Goal: Communication & Community: Share content

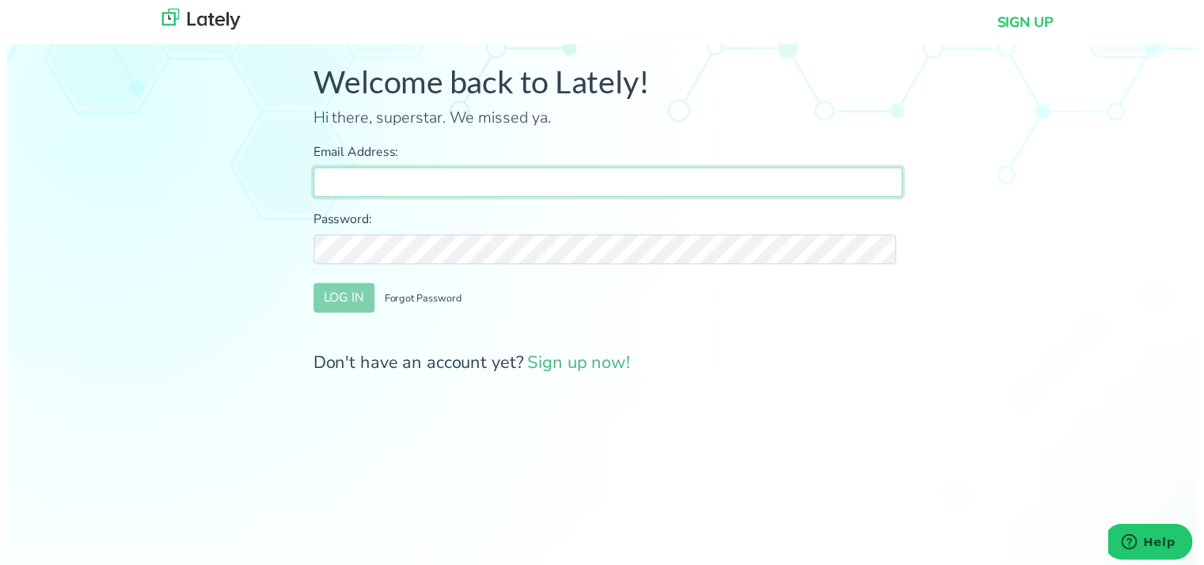
type input "[PERSON_NAME][EMAIL_ADDRESS][DOMAIN_NAME]"
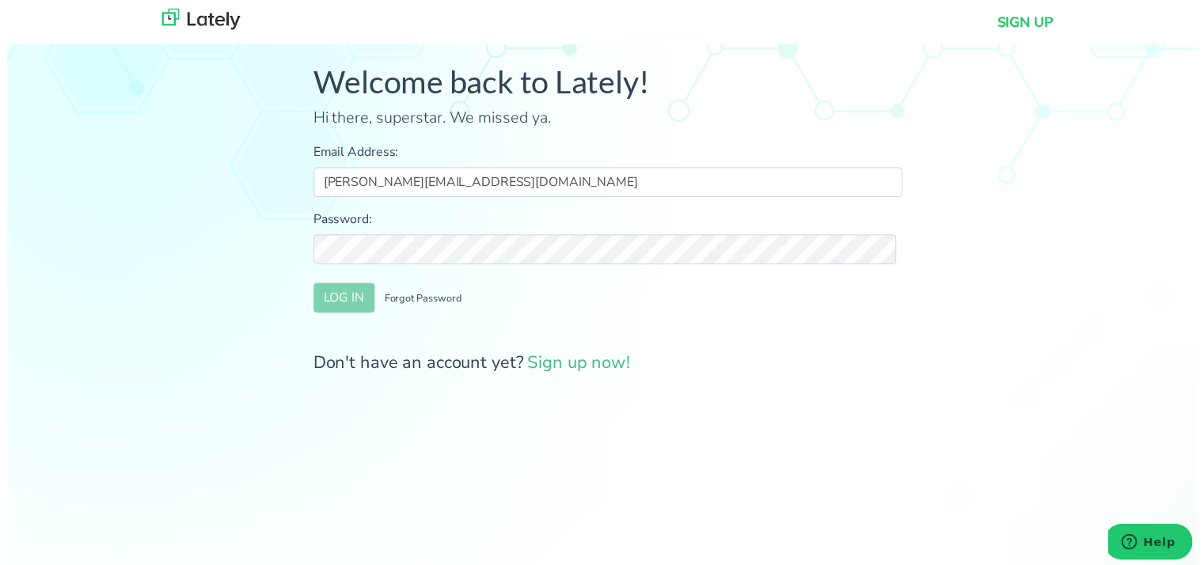
click at [231, 300] on div "Welcome back to Lately! Hi there, superstar. We missed ya. Email Address: [PERS…" at bounding box center [607, 229] width 1239 height 434
click at [343, 312] on button "LOG IN" at bounding box center [341, 301] width 62 height 30
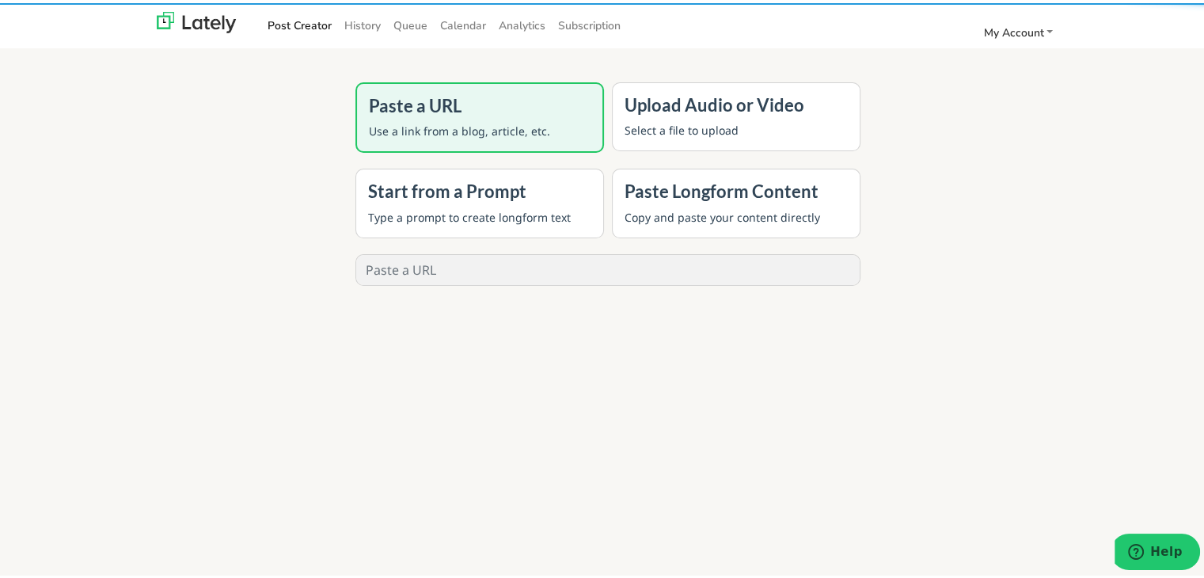
click at [150, 270] on div "Paste a URL Use a link from a blog, article, etc. Upload Audio or Video Select …" at bounding box center [608, 301] width 1216 height 578
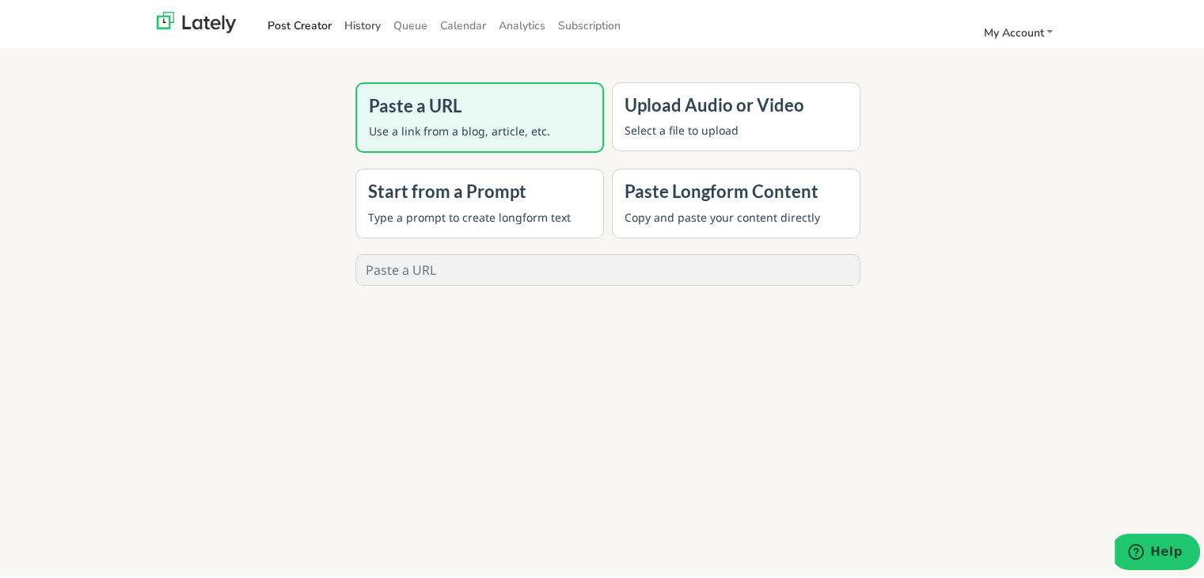
click at [364, 22] on link "History" at bounding box center [362, 22] width 49 height 26
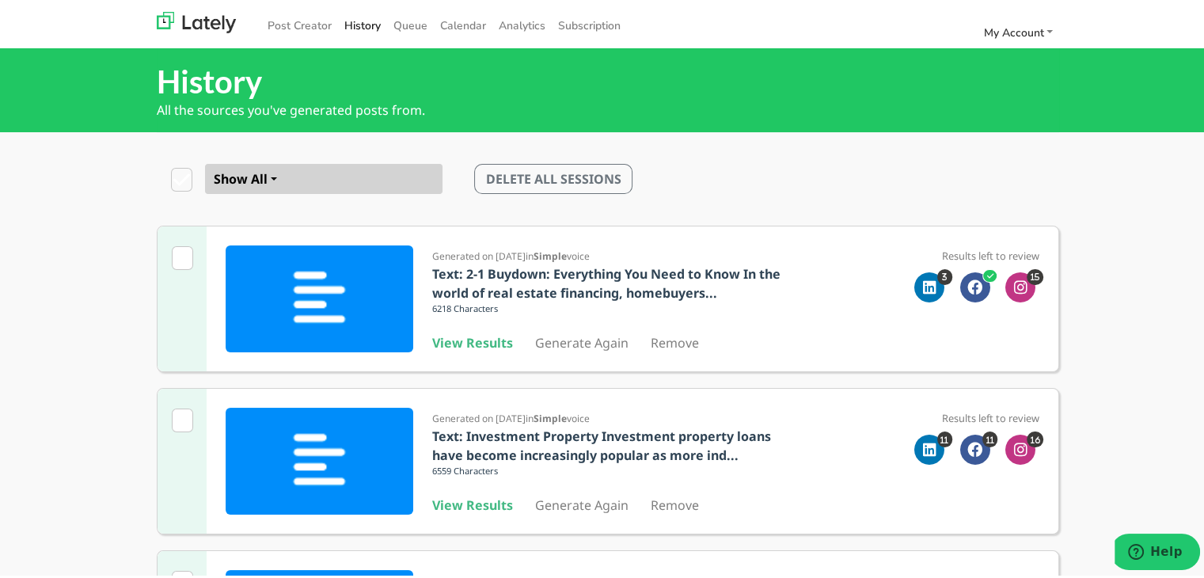
click at [476, 509] on b "View Results" at bounding box center [472, 501] width 81 height 17
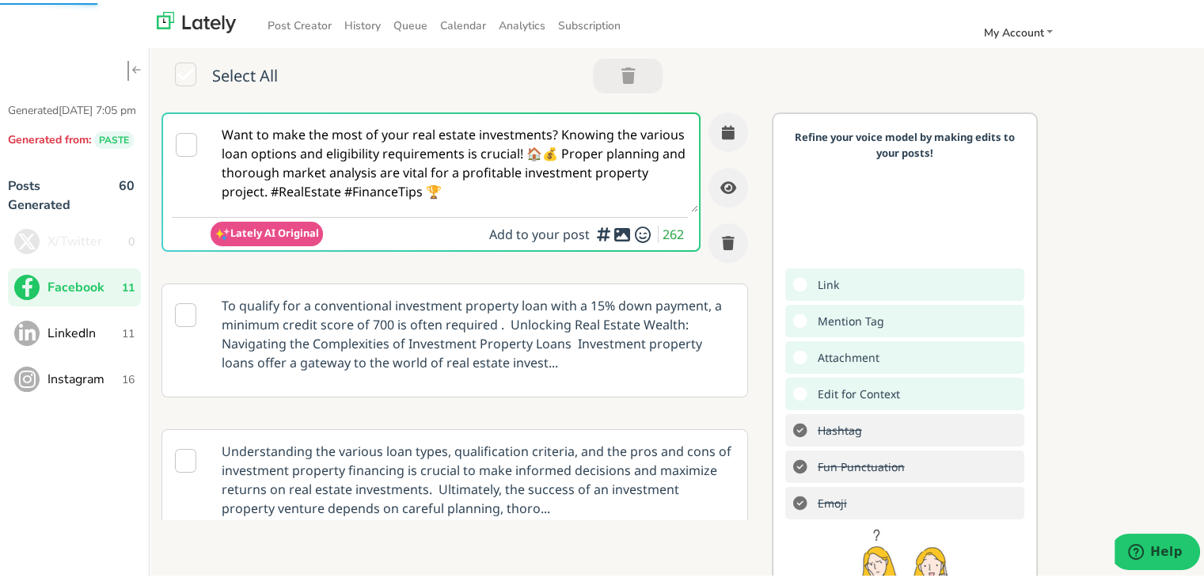
click at [457, 166] on textarea "Want to make the most of your real estate investments? Knowing the various loan…" at bounding box center [453, 160] width 487 height 98
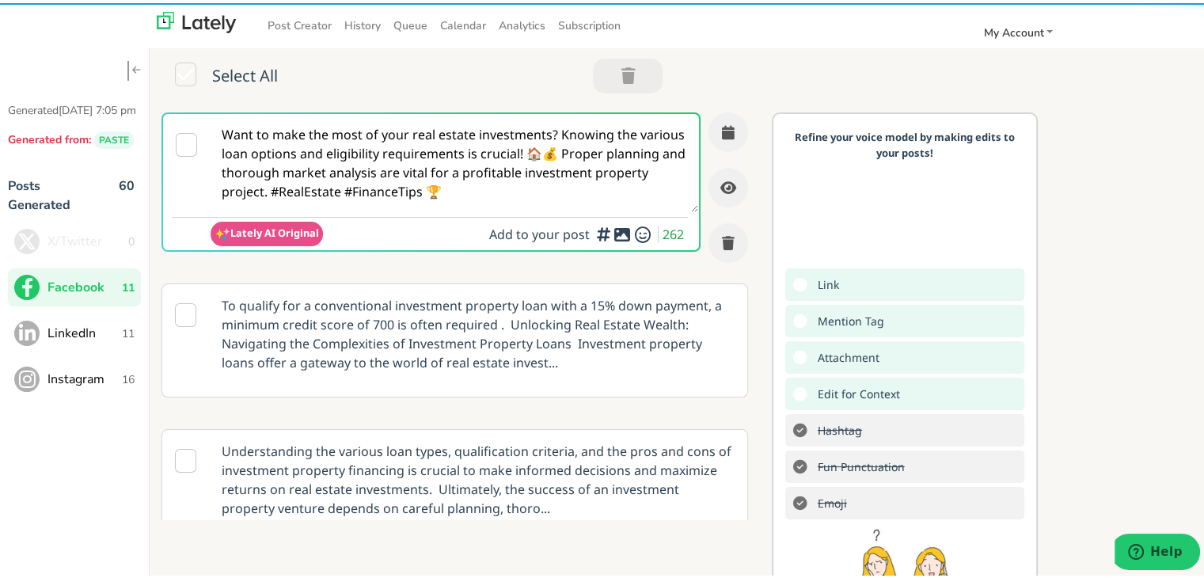
click at [457, 166] on textarea "Want to make the most of your real estate investments? Knowing the various loan…" at bounding box center [453, 160] width 487 height 98
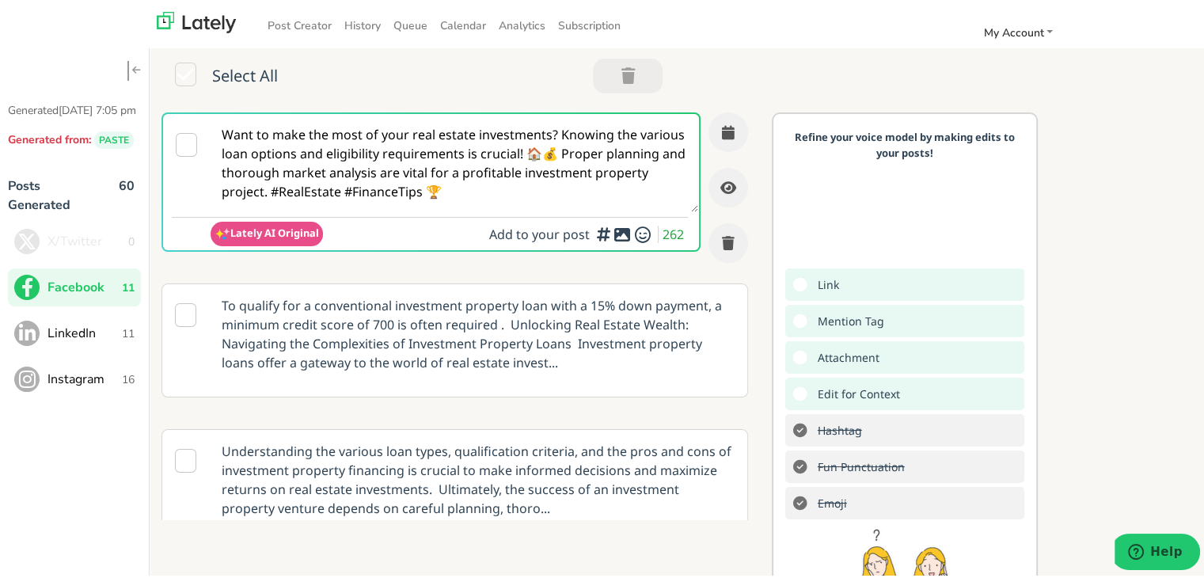
paste textarea "Self-employed in [US_STATE]? Clear Rate Mortgage guides you every step of the w…"
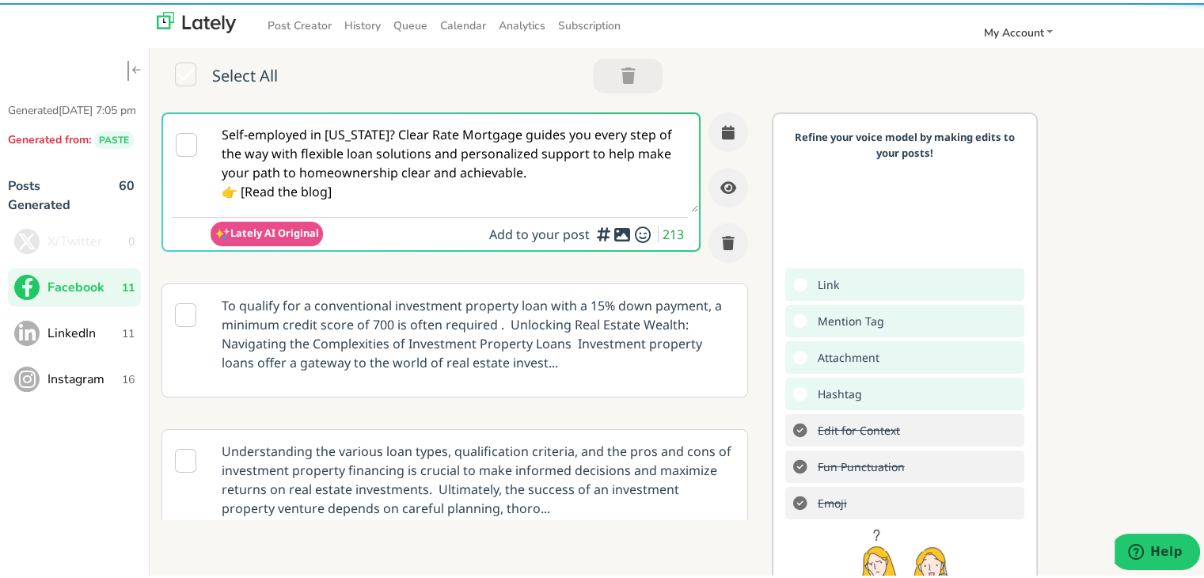
click at [242, 186] on textarea "Self-employed in [US_STATE]? Clear Rate Mortgage guides you every step of the w…" at bounding box center [453, 160] width 487 height 98
click at [356, 199] on textarea "Self-employed in [US_STATE]? Clear Rate Mortgage guides you every step of the w…" at bounding box center [453, 160] width 487 height 98
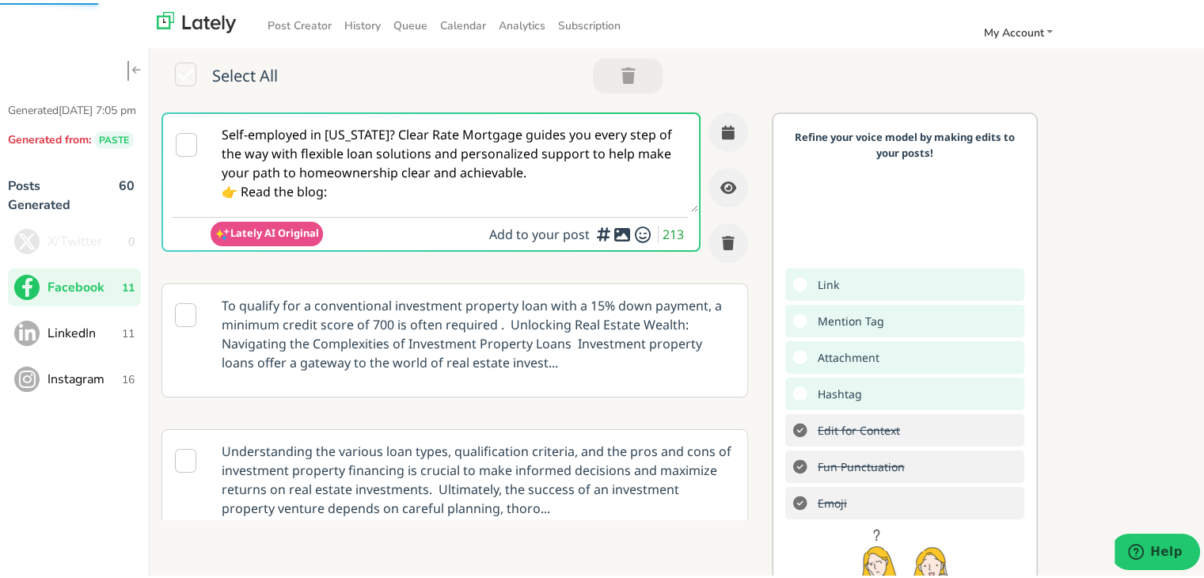
click at [379, 131] on textarea "Self-employed in [US_STATE]? Clear Rate Mortgage guides you every step of the w…" at bounding box center [453, 160] width 487 height 98
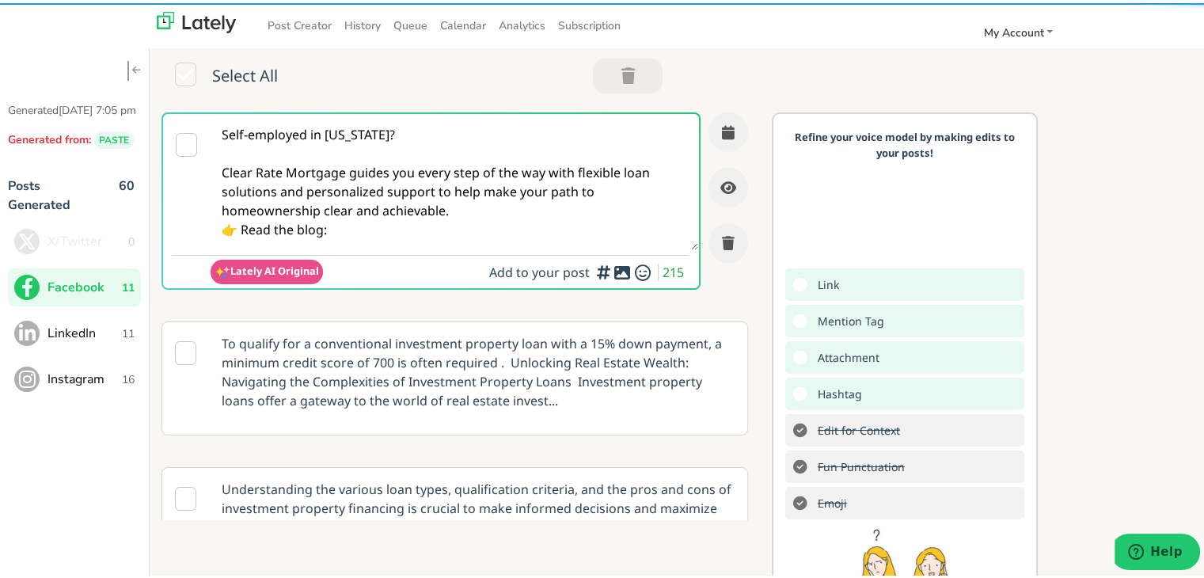
click at [615, 175] on textarea "Self-employed in [US_STATE]? Clear Rate Mortgage guides you every step of the w…" at bounding box center [453, 179] width 487 height 136
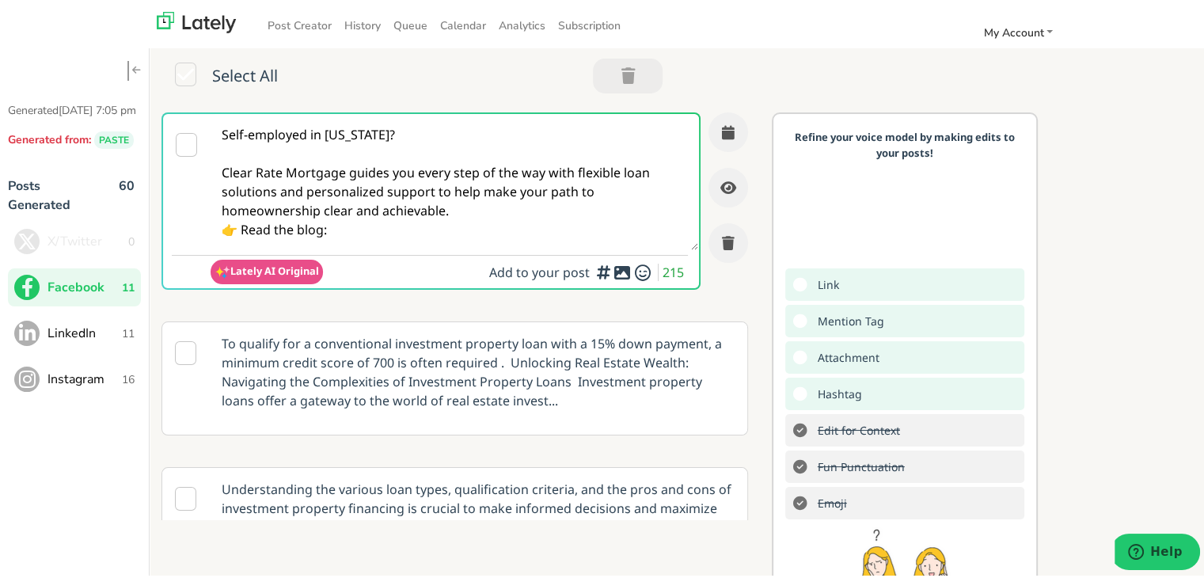
click at [481, 203] on textarea "Self-employed in [US_STATE]? Clear Rate Mortgage guides you every step of the w…" at bounding box center [453, 179] width 487 height 136
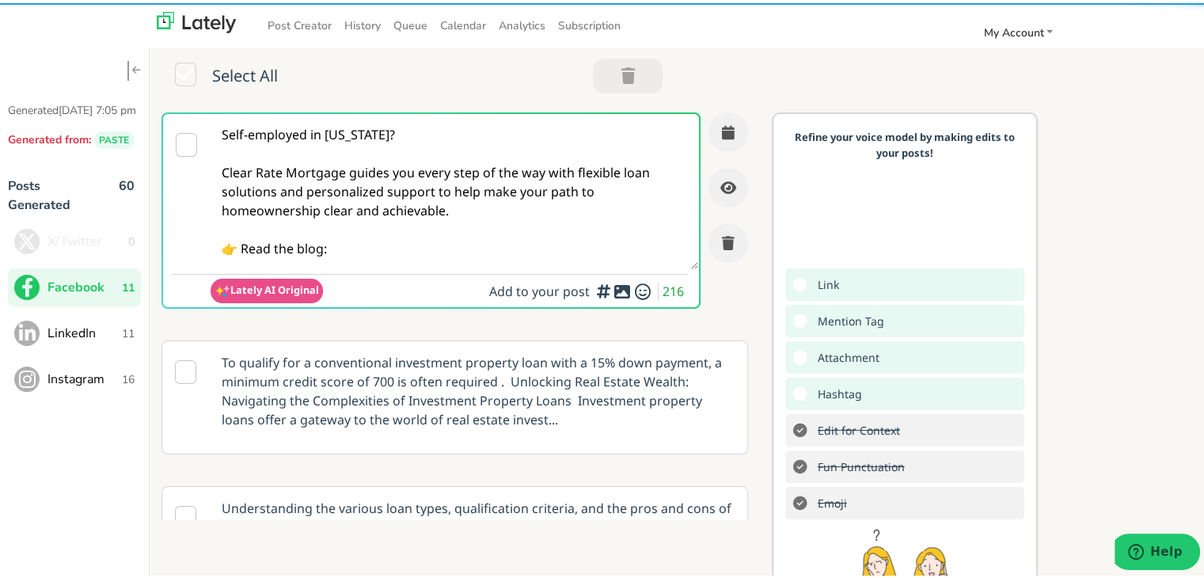
click at [405, 252] on textarea "Self-employed in [US_STATE]? Clear Rate Mortgage guides you every step of the w…" at bounding box center [453, 188] width 487 height 155
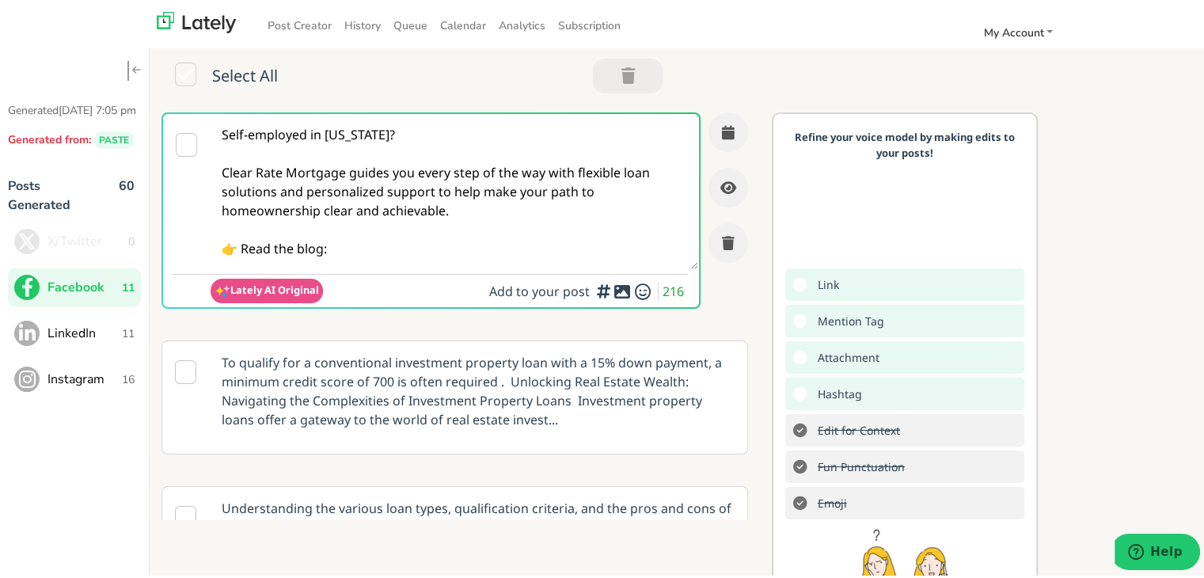
paste textarea "[URL][DOMAIN_NAME][US_STATE]"
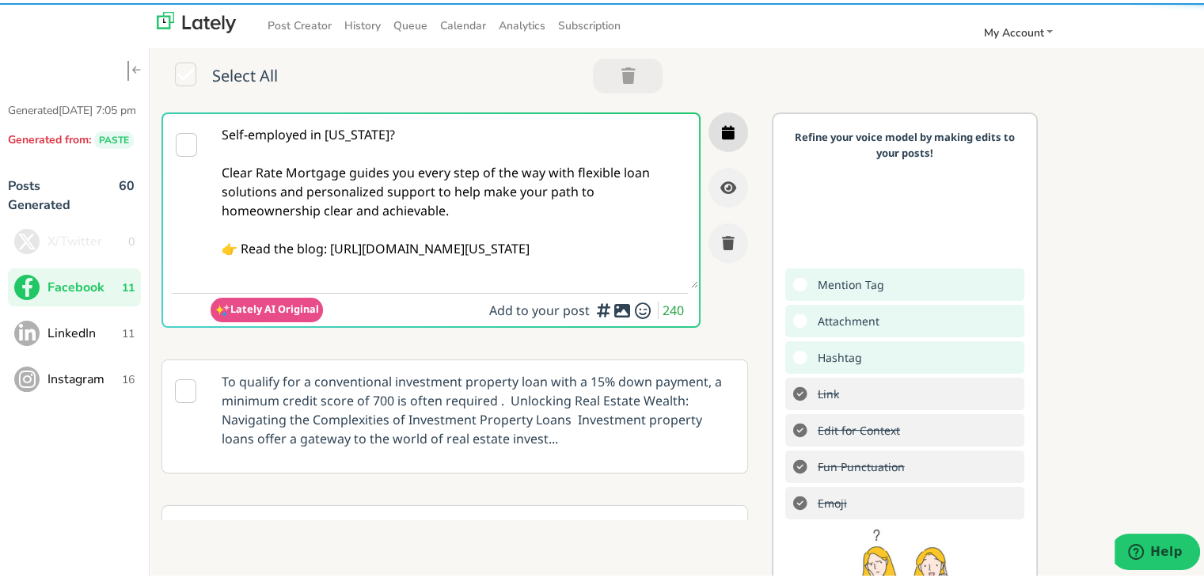
type textarea "Self-employed in [US_STATE]? Clear Rate Mortgage guides you every step of the w…"
click at [708, 114] on button "button" at bounding box center [728, 129] width 40 height 40
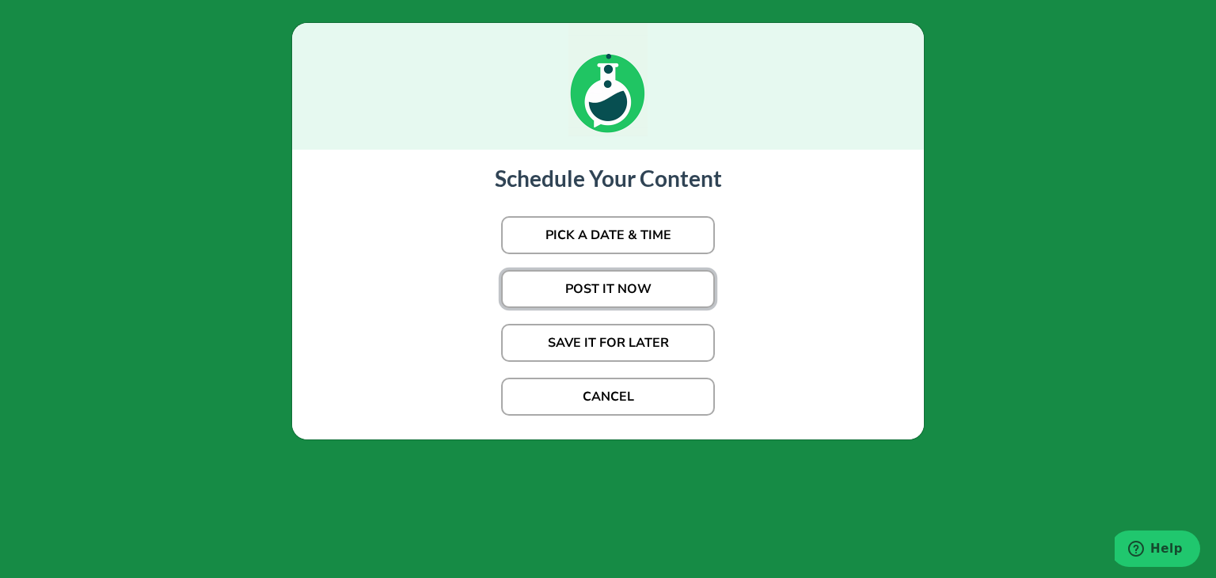
click at [601, 293] on button "POST IT NOW" at bounding box center [608, 289] width 214 height 38
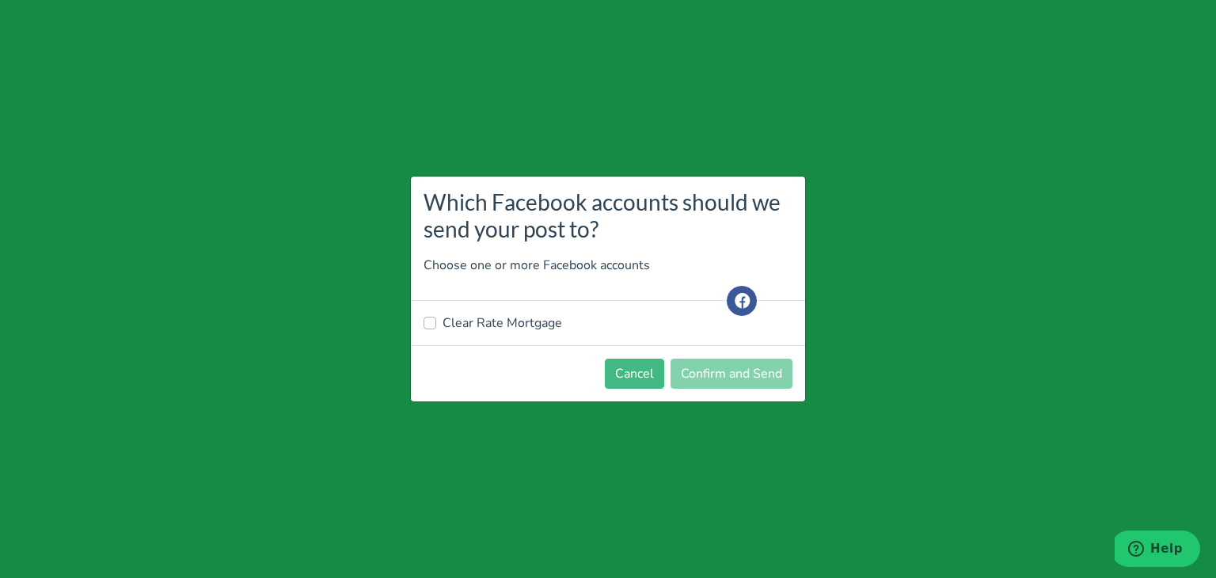
click at [533, 328] on label "Clear Rate Mortgage" at bounding box center [501, 322] width 119 height 19
click at [436, 328] on input "Clear Rate Mortgage" at bounding box center [429, 321] width 13 height 16
checkbox input "true"
click at [753, 374] on button "Confirm and Send" at bounding box center [731, 373] width 122 height 30
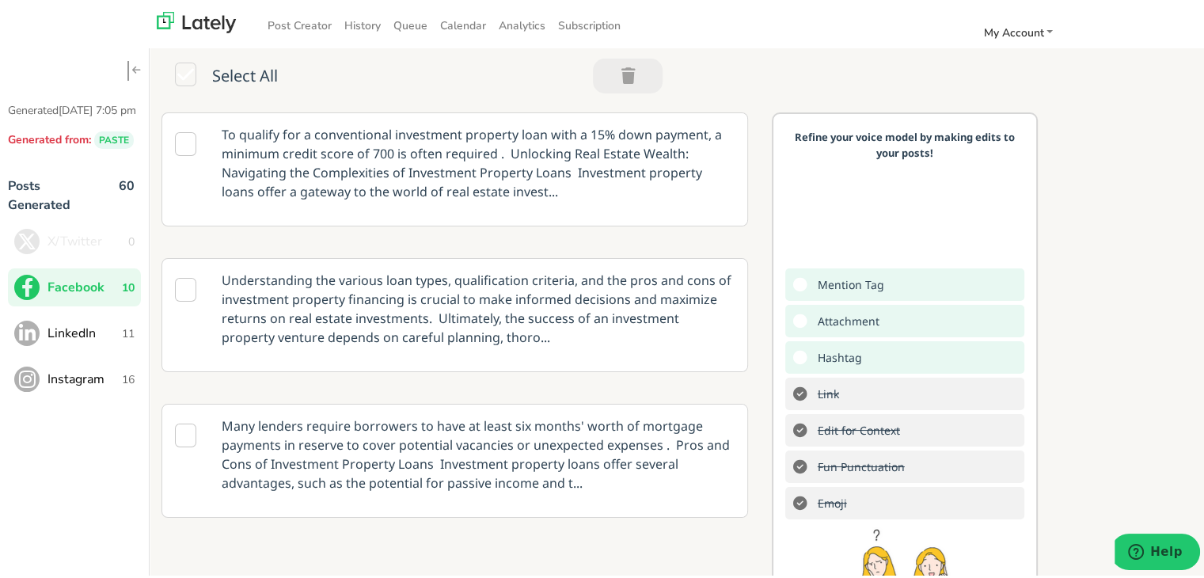
click at [64, 339] on span "LinkedIn" at bounding box center [84, 329] width 74 height 19
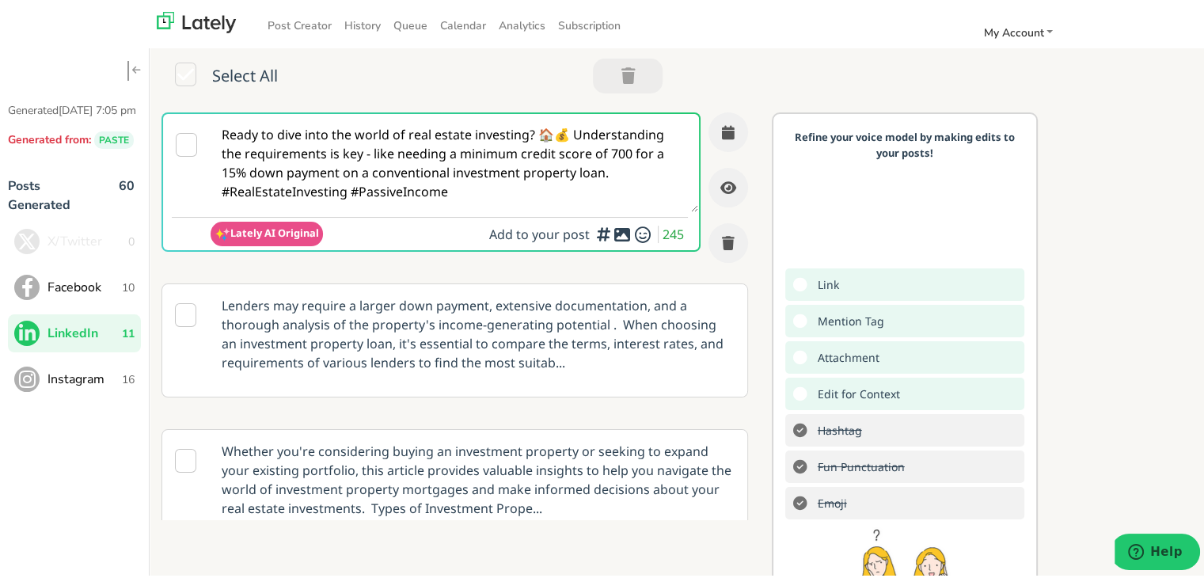
click at [389, 170] on textarea "Ready to dive into the world of real estate investing? 🏠💰 Understanding the req…" at bounding box center [453, 160] width 487 height 98
paste textarea "Self-employed in [US_STATE]: Clear Rate Mortgage offers clear, supportive guida…"
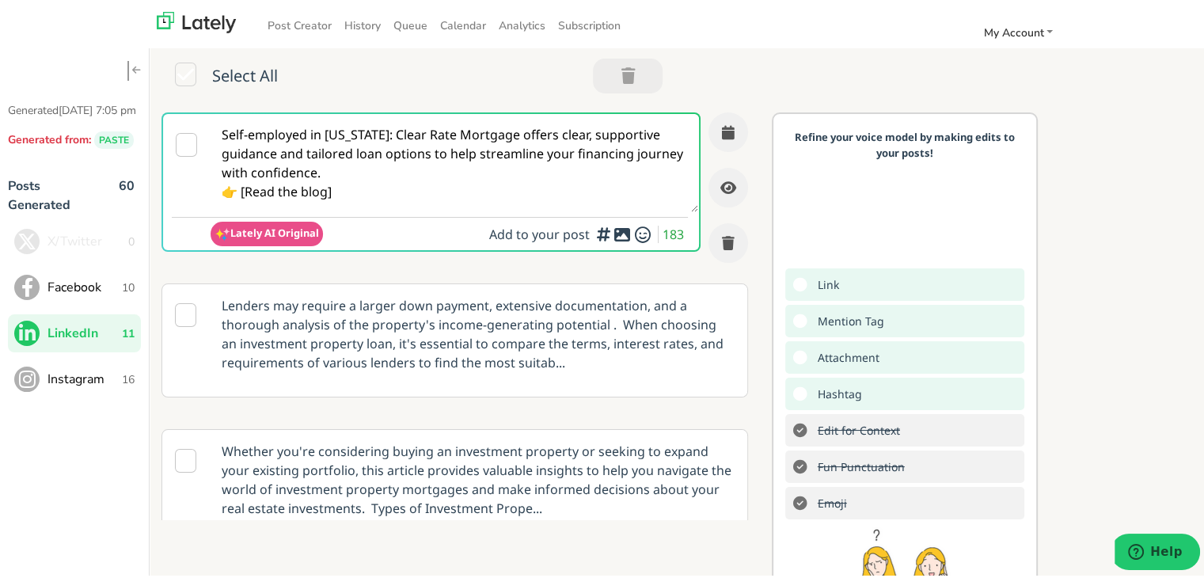
click at [1151, 153] on div "Self-employed in [US_STATE]: Clear Rate Mortgage offers clear, supportive guida…" at bounding box center [683, 405] width 1066 height 592
click at [385, 175] on textarea "Self-employed in [US_STATE]: Clear Rate Mortgage offers clear, supportive guida…" at bounding box center [453, 160] width 487 height 98
click at [374, 192] on textarea "Self-employed in [US_STATE]: Clear Rate Mortgage offers clear, supportive guida…" at bounding box center [453, 160] width 487 height 98
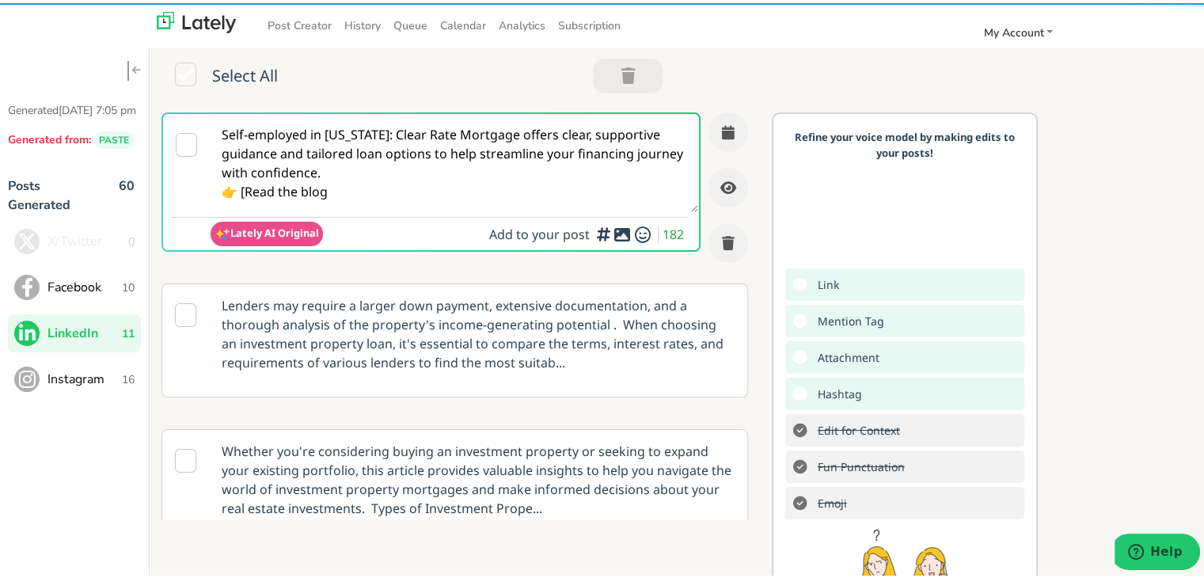
click at [239, 192] on textarea "Self-employed in [US_STATE]: Clear Rate Mortgage offers clear, supportive guida…" at bounding box center [453, 160] width 487 height 98
click at [244, 190] on textarea "Self-employed in [US_STATE]: Clear Rate Mortgage offers clear, supportive guida…" at bounding box center [453, 160] width 487 height 98
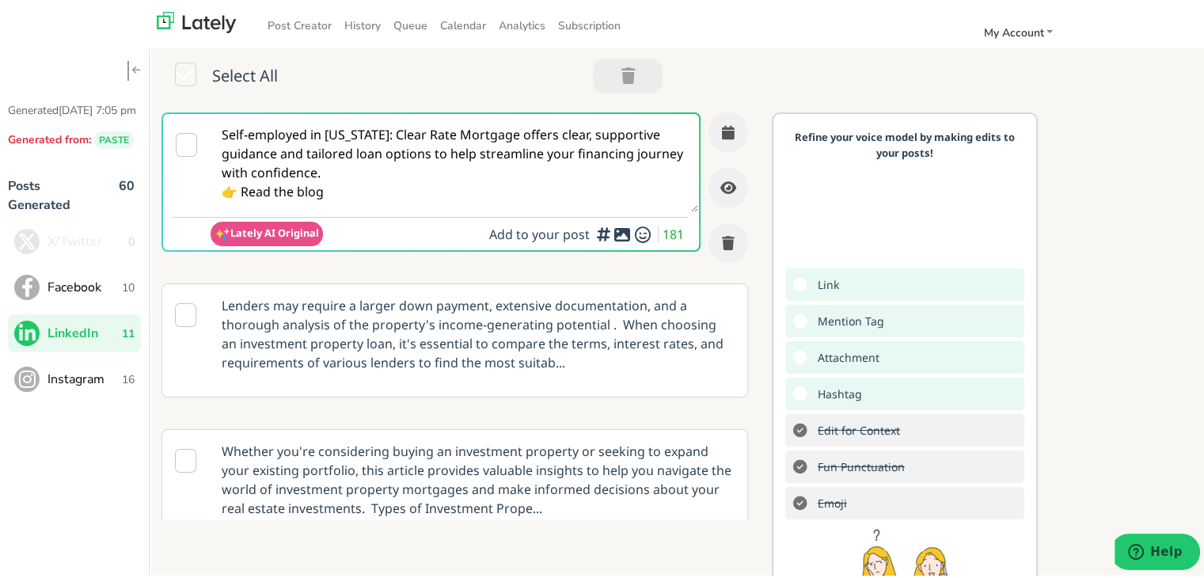
click at [370, 194] on textarea "Self-employed in [US_STATE]: Clear Rate Mortgage offers clear, supportive guida…" at bounding box center [453, 160] width 487 height 98
click at [381, 155] on textarea "Self-employed in [US_STATE]: Clear Rate Mortgage offers clear, supportive guida…" at bounding box center [453, 160] width 487 height 98
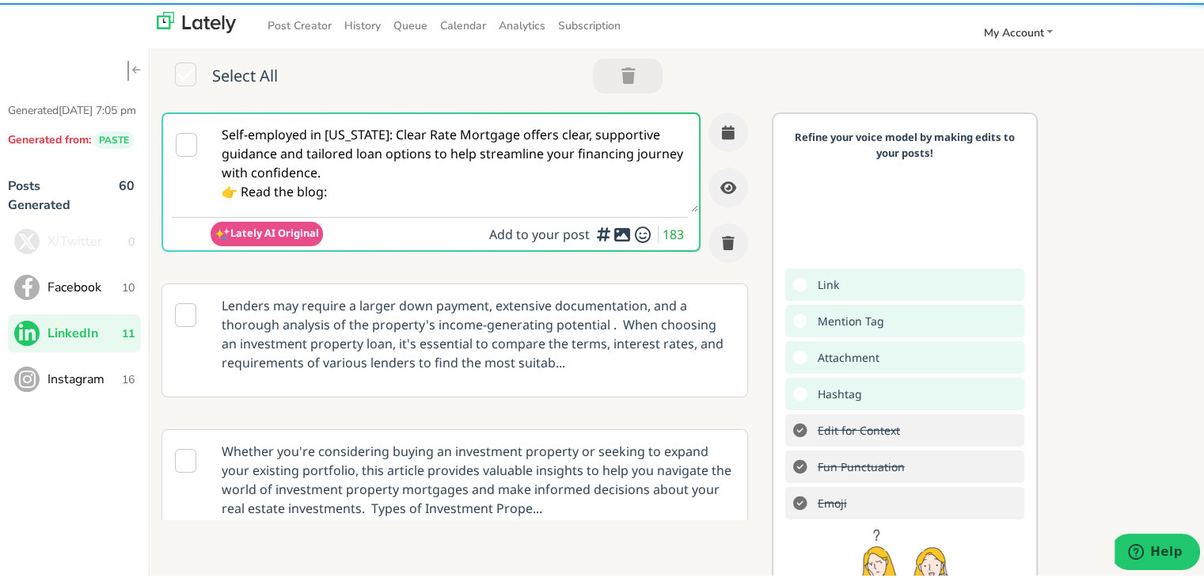
click at [377, 134] on textarea "Self-employed in [US_STATE]: Clear Rate Mortgage offers clear, supportive guida…" at bounding box center [453, 160] width 487 height 98
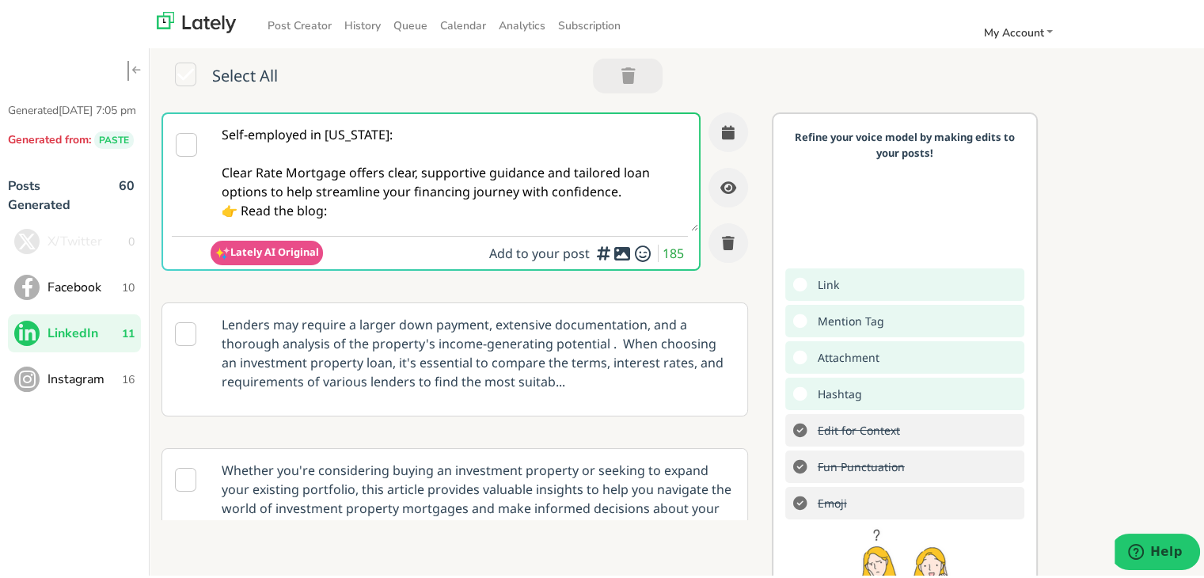
click at [636, 181] on textarea "Self-employed in [US_STATE]: Clear Rate Mortgage offers clear, supportive guida…" at bounding box center [453, 169] width 487 height 117
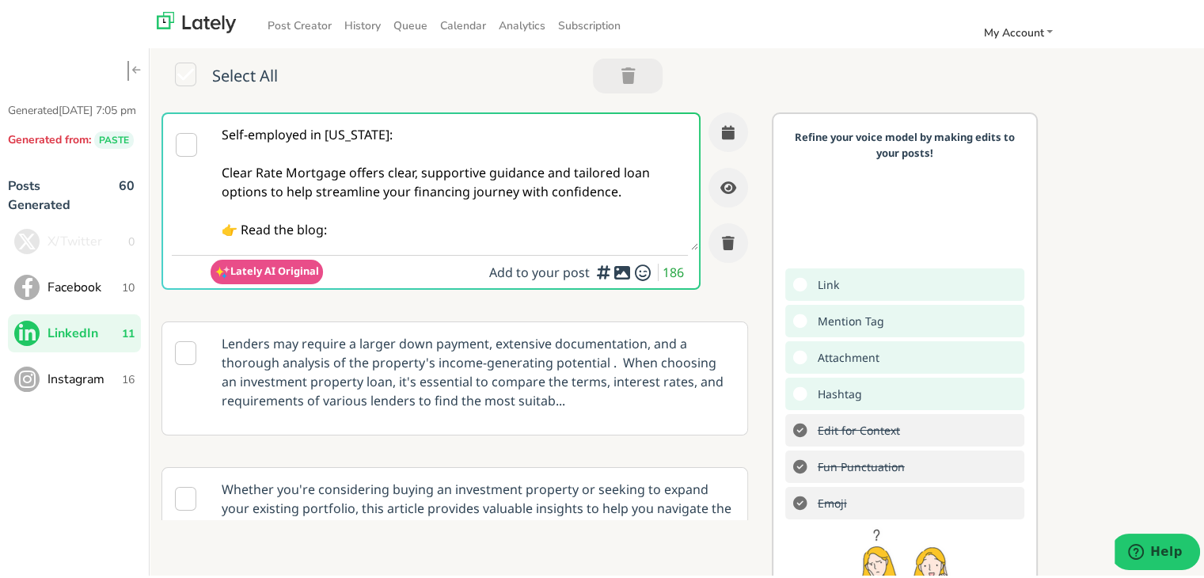
click at [403, 211] on textarea "Self-employed in [US_STATE]: Clear Rate Mortgage offers clear, supportive guida…" at bounding box center [453, 179] width 487 height 136
click at [389, 232] on textarea "Self-employed in [US_STATE]: Clear Rate Mortgage offers clear, supportive guida…" at bounding box center [453, 179] width 487 height 136
paste textarea "[URL][DOMAIN_NAME][US_STATE]"
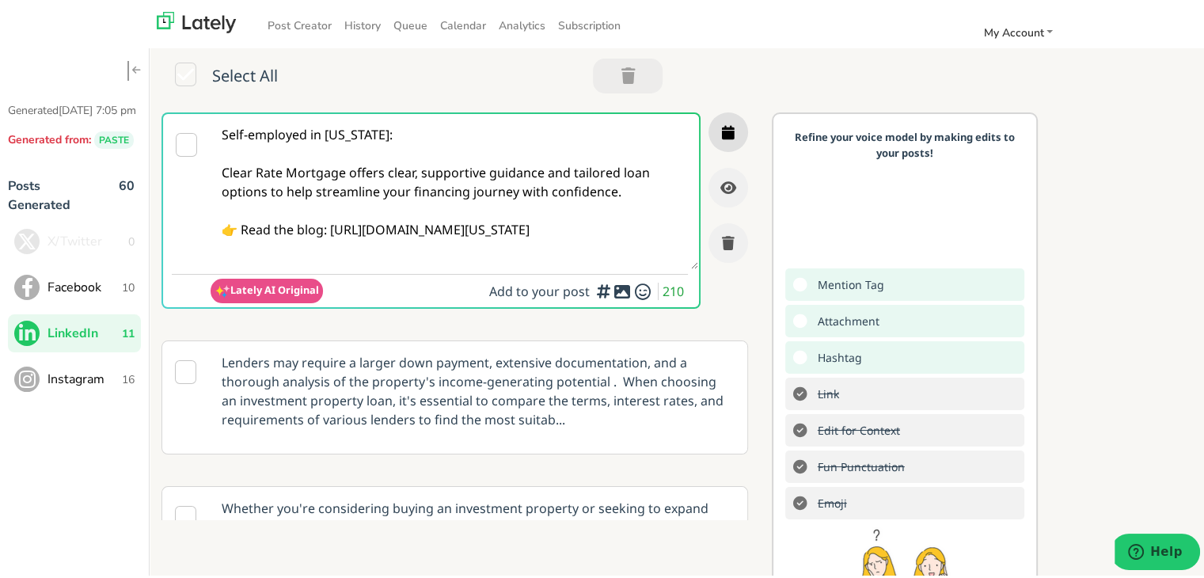
type textarea "Self-employed in [US_STATE]: Clear Rate Mortgage offers clear, supportive guida…"
click at [722, 134] on icon "button" at bounding box center [728, 129] width 13 height 14
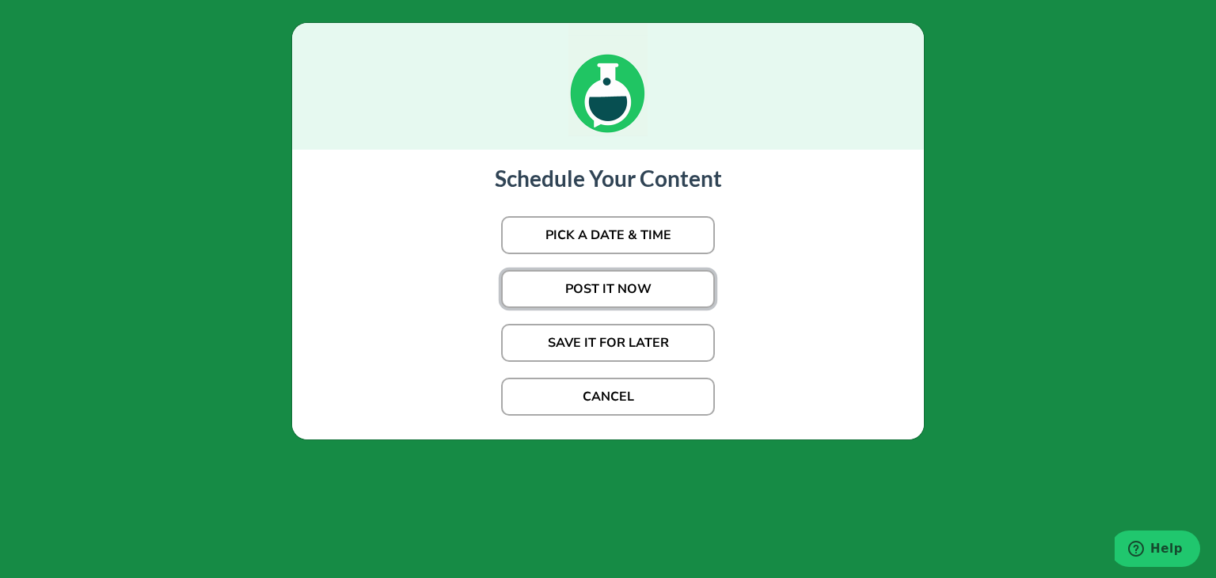
click at [609, 281] on button "POST IT NOW" at bounding box center [608, 289] width 214 height 38
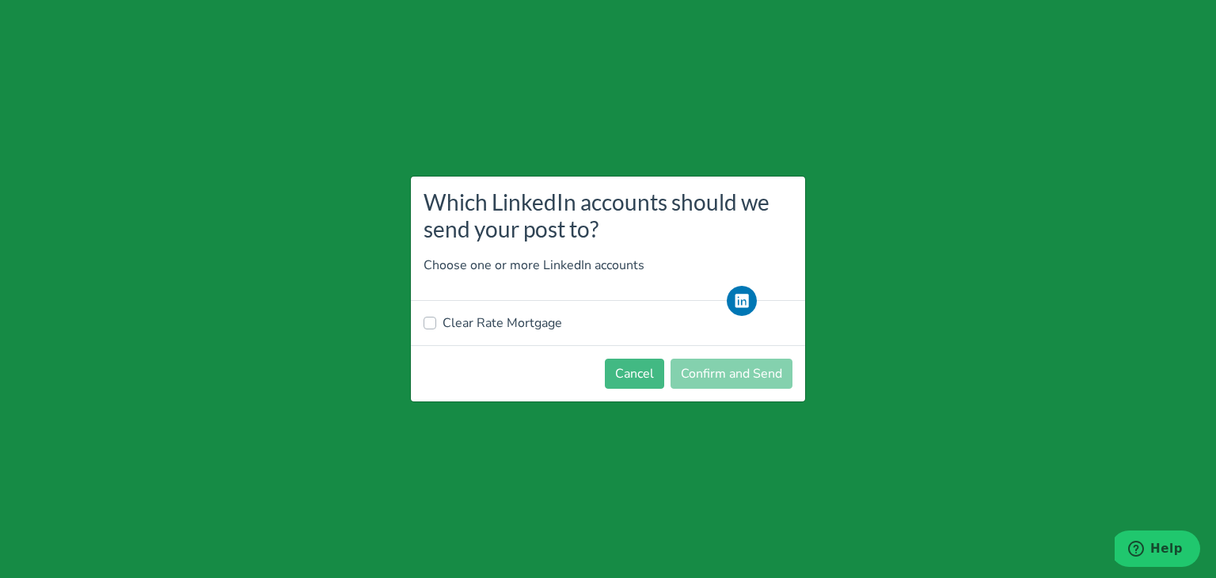
click at [503, 323] on label "Clear Rate Mortgage" at bounding box center [501, 322] width 119 height 19
click at [436, 323] on input "Clear Rate Mortgage" at bounding box center [429, 321] width 13 height 16
checkbox input "true"
click at [746, 367] on button "Confirm and Send" at bounding box center [731, 373] width 122 height 30
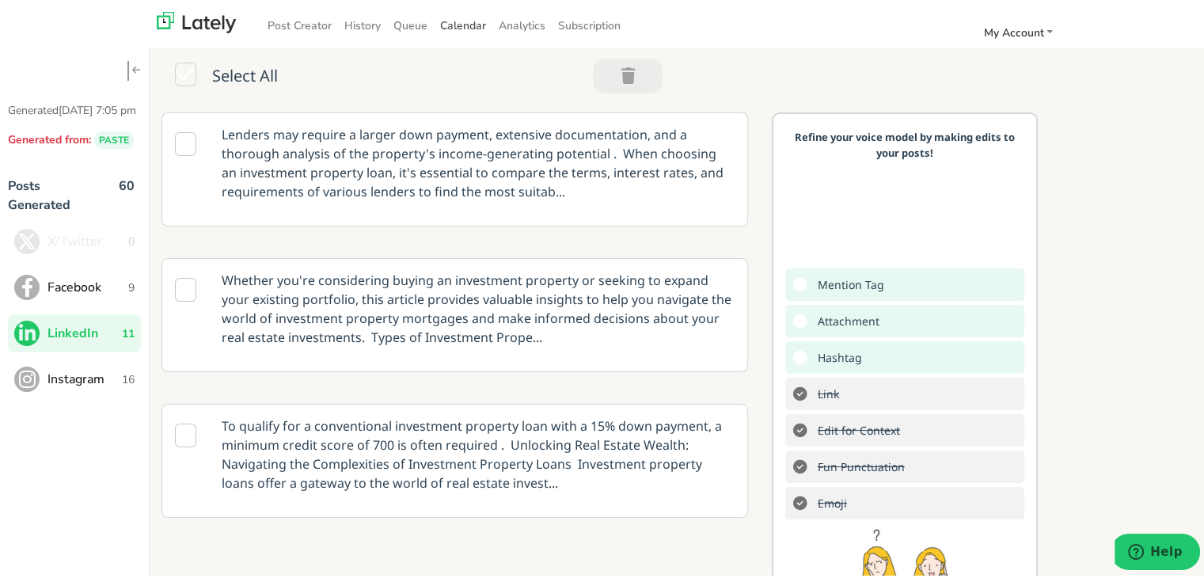
click at [465, 21] on span "Calendar" at bounding box center [463, 22] width 46 height 15
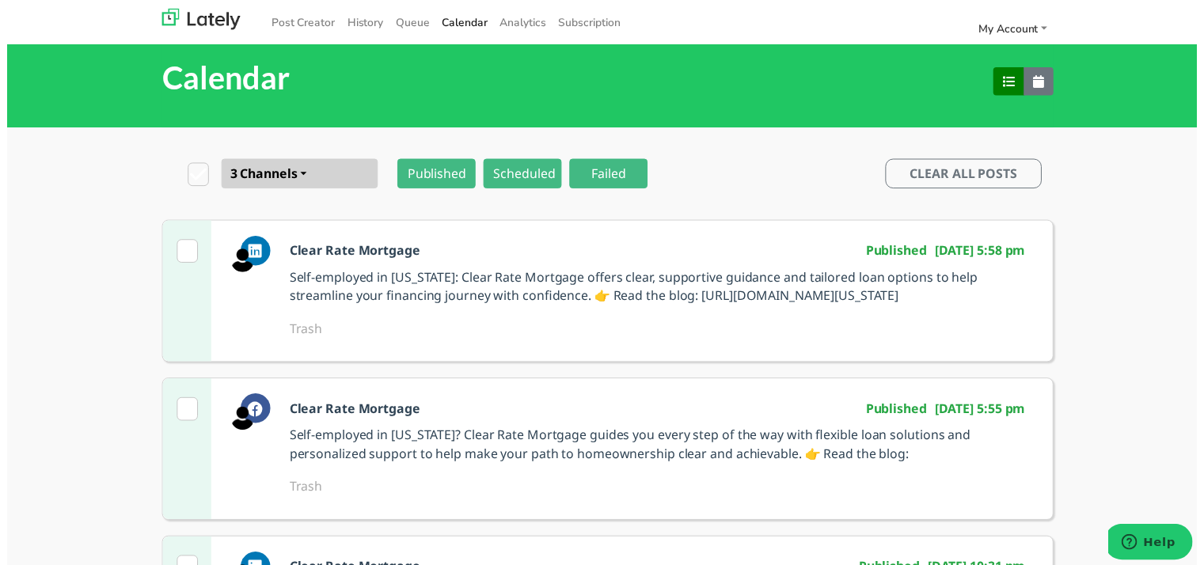
click at [414, 287] on p "Self-employed in [US_STATE]: Clear Rate Mortgage offers clear, supportive guida…" at bounding box center [660, 290] width 749 height 38
click at [646, 287] on p "Self-employed in [US_STATE]: Clear Rate Mortgage offers clear, supportive guida…" at bounding box center [660, 290] width 749 height 38
drag, startPoint x: 275, startPoint y: 279, endPoint x: 475, endPoint y: 317, distance: 203.9
click at [475, 317] on div "Clear Rate Mortgage Published [DATE] 5:58 pm Self-employed in [US_STATE]: Clear…" at bounding box center [608, 294] width 902 height 144
copy div "Clear Rate Mortgage Published [DATE] 5:58 pm Self-employed in [US_STATE]: Clear…"
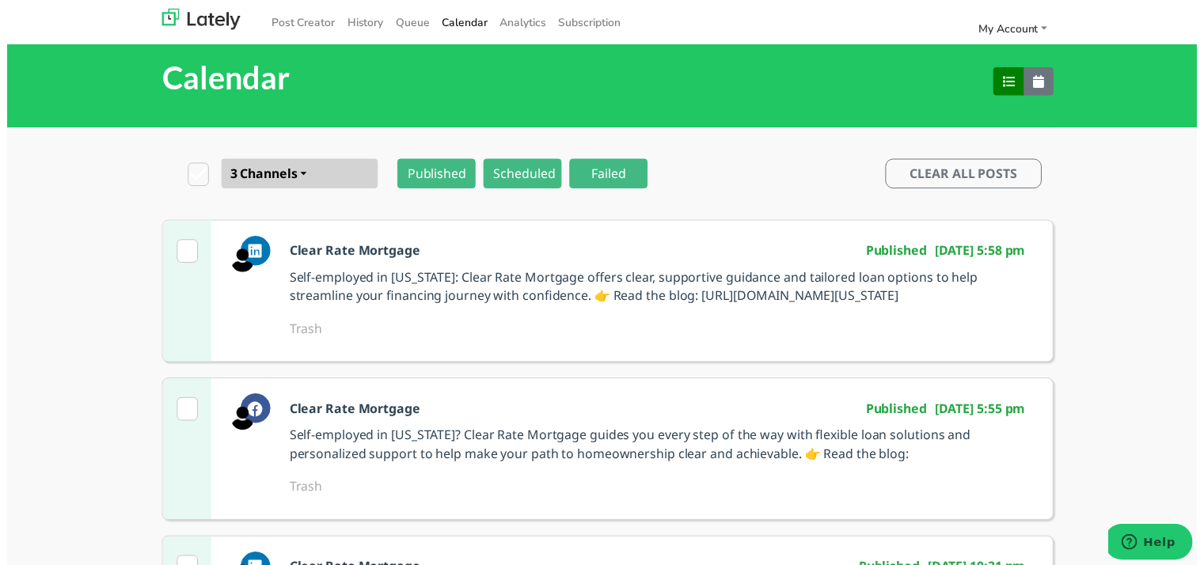
click at [500, 309] on p "Self-employed in [US_STATE]: Clear Rate Mortgage offers clear, supportive guida…" at bounding box center [660, 290] width 749 height 38
click at [362, 39] on nav "Post Creator History Queue Calendar Analytics Subscription My Account Settings …" at bounding box center [608, 22] width 1216 height 44
click at [361, 25] on link "History" at bounding box center [362, 22] width 49 height 26
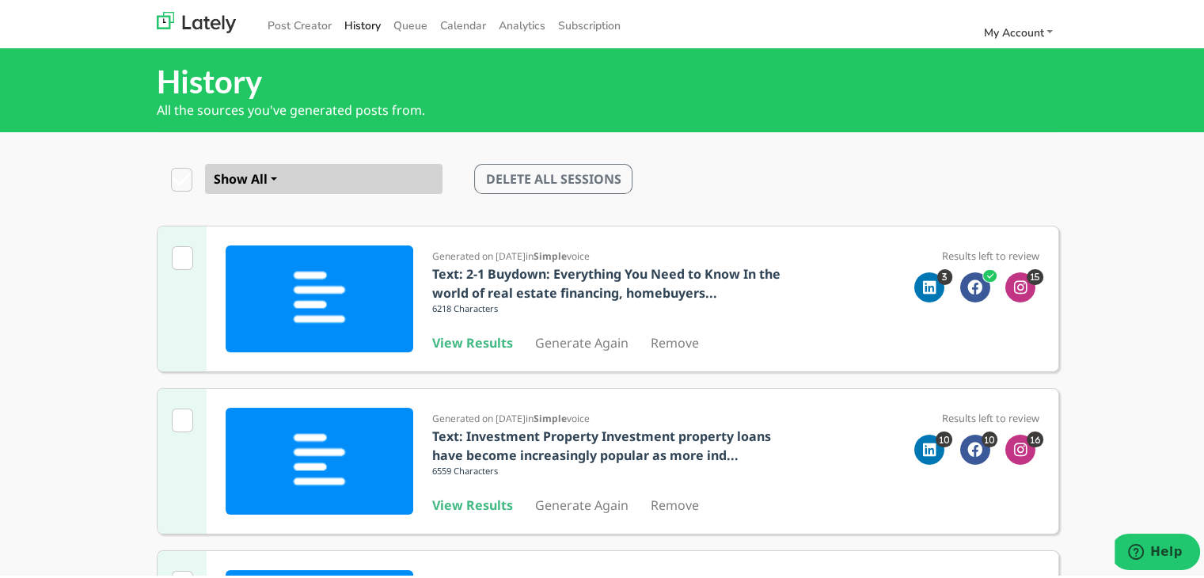
click at [113, 212] on div "Show All Show All Video Text DELETE ALL SESSIONS" at bounding box center [608, 175] width 1216 height 93
click at [472, 499] on b "View Results" at bounding box center [472, 501] width 81 height 17
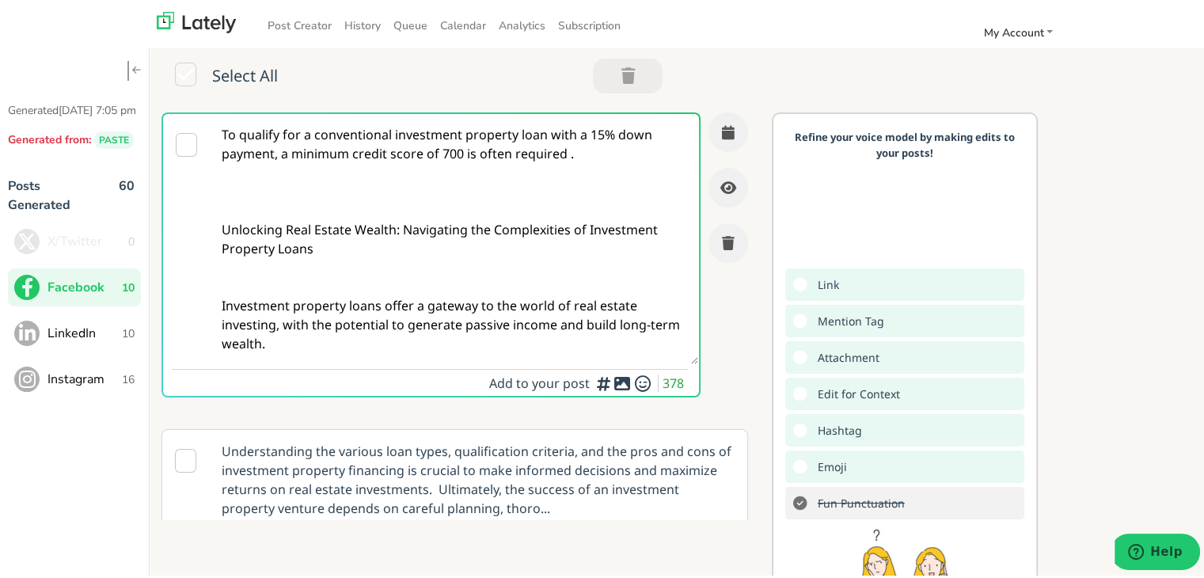
click at [467, 227] on textarea "To qualify for a conventional investment property loan with a 15% down payment,…" at bounding box center [453, 236] width 487 height 250
click at [374, 308] on textarea "To qualify for a conventional investment property loan with a 15% down payment,…" at bounding box center [453, 236] width 487 height 250
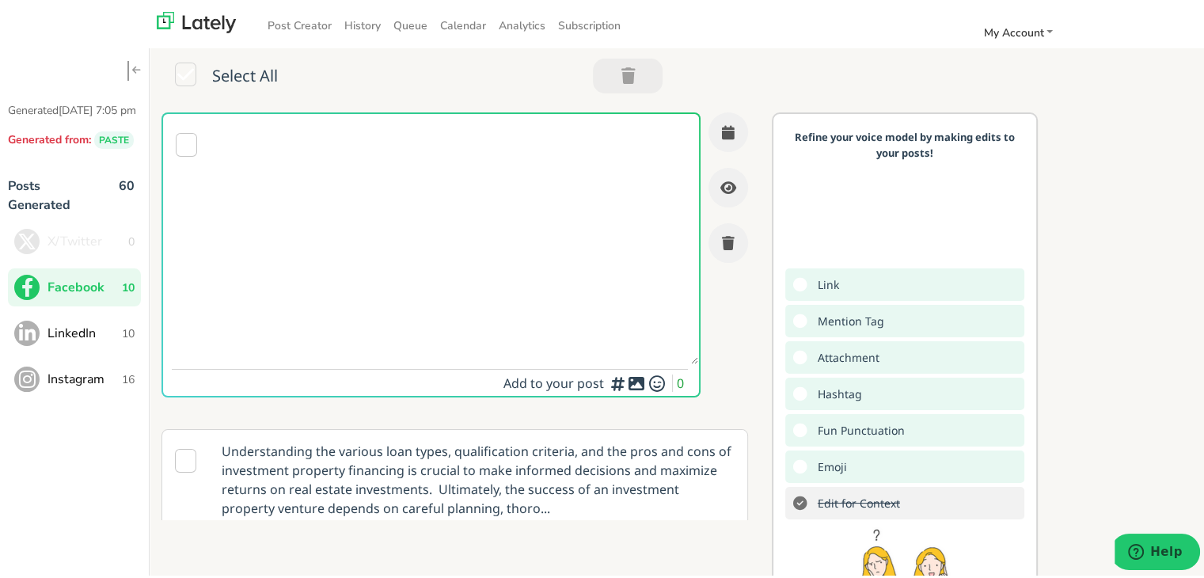
click at [385, 207] on textarea at bounding box center [453, 236] width 487 height 250
paste textarea "Self-employed in [US_STATE]? Clear Rate Mortgage offers expert guidance and cli…"
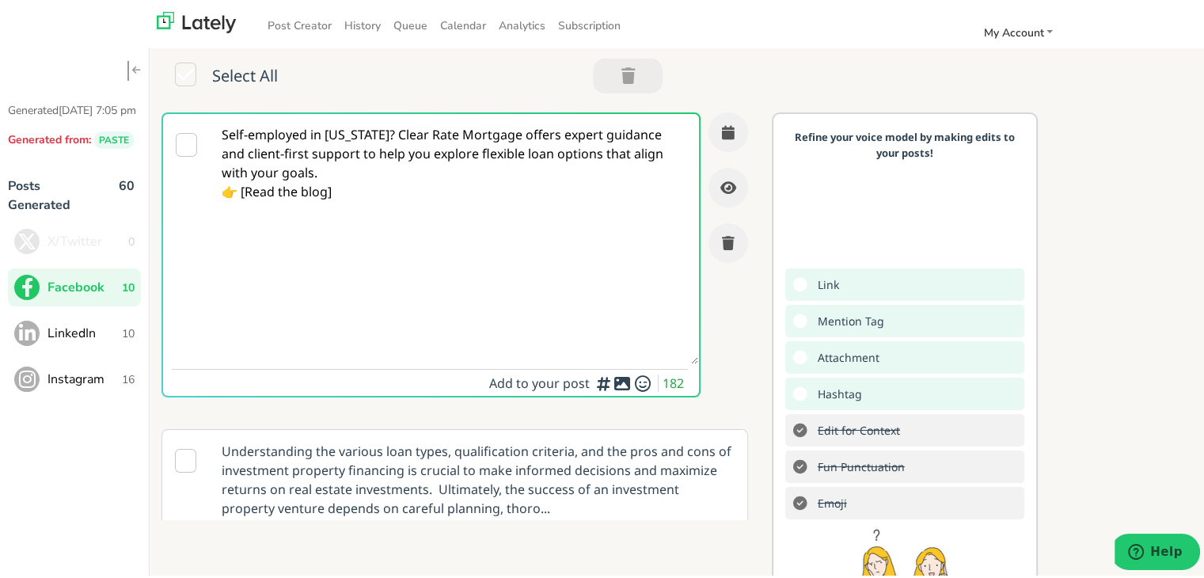
click at [370, 127] on textarea "Self-employed in [US_STATE]? Clear Rate Mortgage offers expert guidance and cli…" at bounding box center [453, 236] width 487 height 250
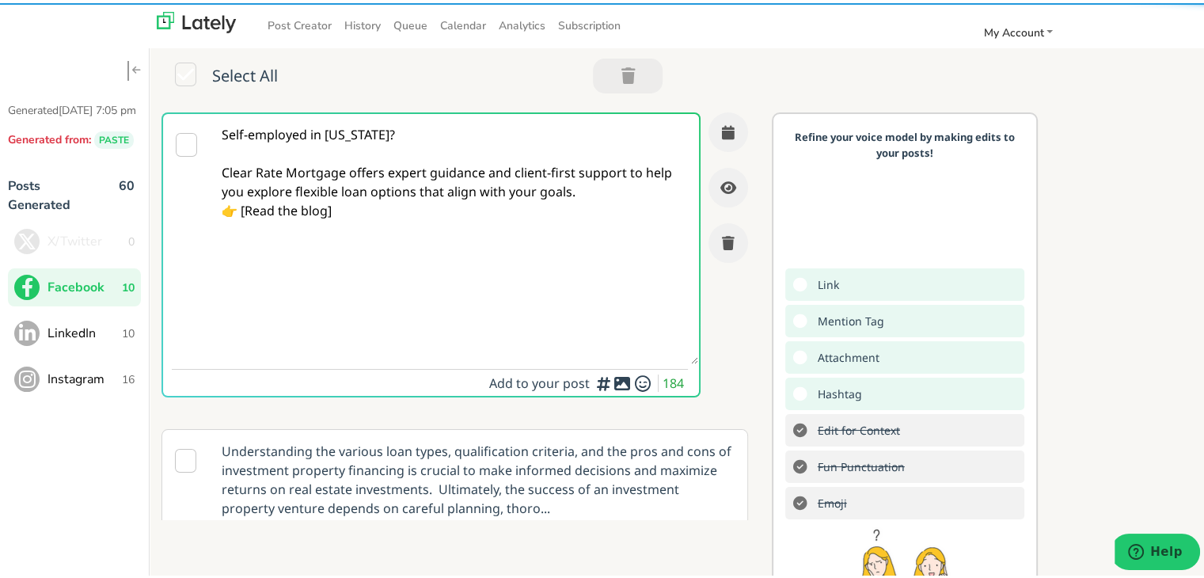
click at [581, 200] on textarea "Self-employed in [US_STATE]? Clear Rate Mortgage offers expert guidance and cli…" at bounding box center [453, 236] width 487 height 250
click at [582, 193] on textarea "Self-employed in [US_STATE]? Clear Rate Mortgage offers expert guidance and cli…" at bounding box center [453, 236] width 487 height 250
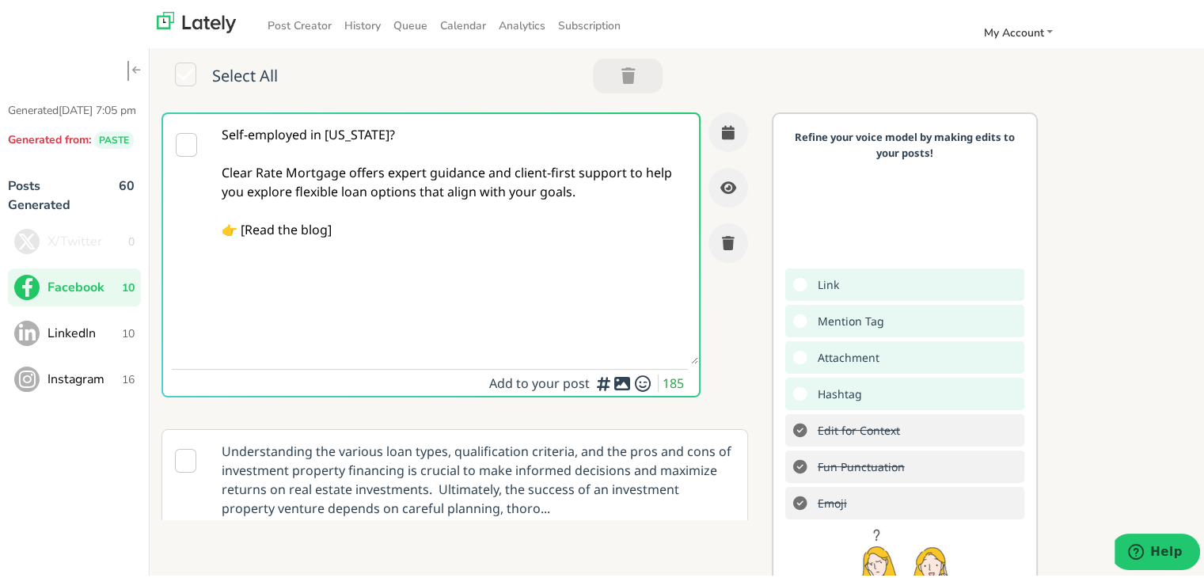
click at [246, 229] on textarea "Self-employed in [US_STATE]? Clear Rate Mortgage offers expert guidance and cli…" at bounding box center [453, 236] width 487 height 250
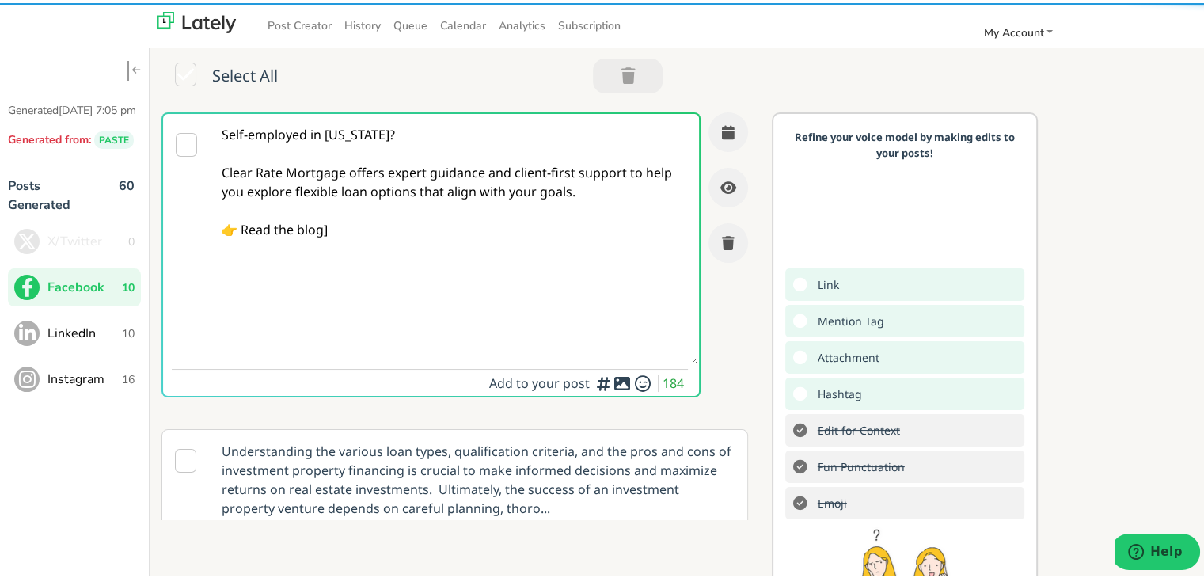
click at [461, 226] on textarea "Self-employed in [US_STATE]? Clear Rate Mortgage offers expert guidance and cli…" at bounding box center [453, 236] width 487 height 250
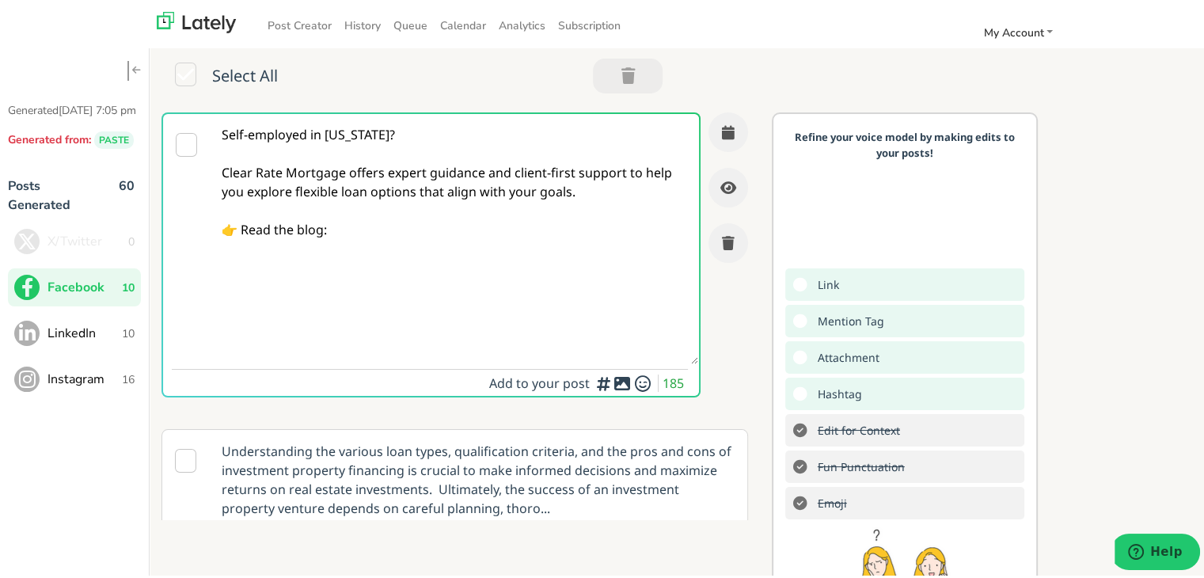
paste textarea "[URL][DOMAIN_NAME][US_STATE]"
click at [366, 231] on textarea "Self-employed in [US_STATE]? Clear Rate Mortgage offers expert guidance and cli…" at bounding box center [453, 236] width 487 height 250
click at [366, 230] on textarea "Self-employed in [US_STATE]? Clear Rate Mortgage offers expert guidance and cli…" at bounding box center [453, 236] width 487 height 250
click at [493, 248] on textarea "Self-employed in [US_STATE]? Clear Rate Mortgage offers expert guidance and cli…" at bounding box center [453, 236] width 487 height 250
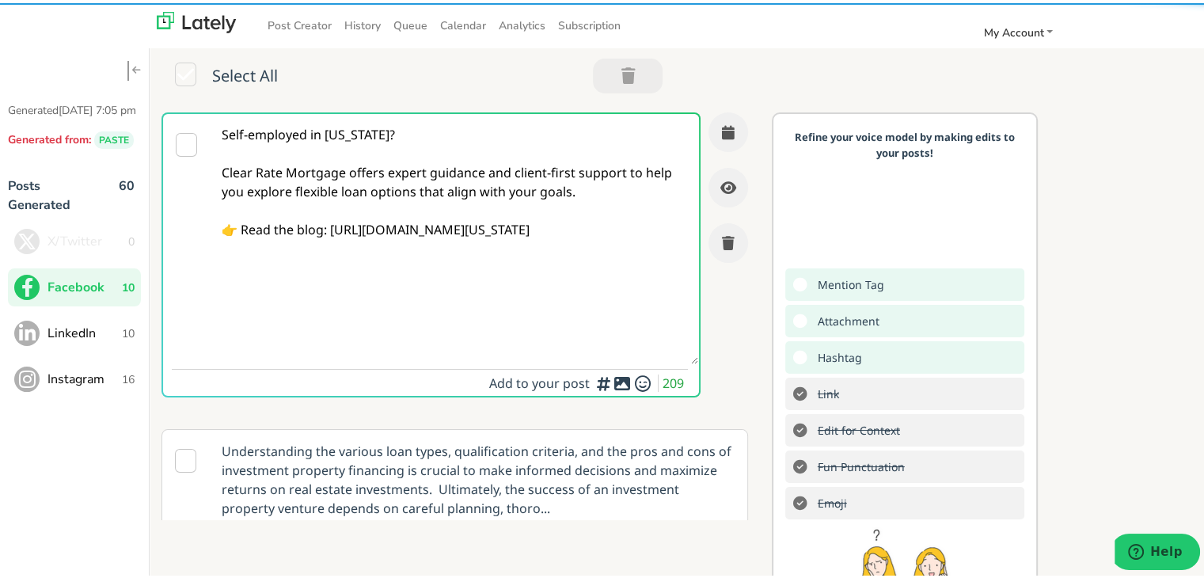
drag, startPoint x: 364, startPoint y: 228, endPoint x: 190, endPoint y: 134, distance: 197.9
click at [182, 126] on div "Self-employed in [US_STATE]? Clear Rate Mortgage offers expert guidance and cli…" at bounding box center [430, 251] width 539 height 285
type textarea "Self-employed in [US_STATE]? Clear Rate Mortgage offers expert guidance and cli…"
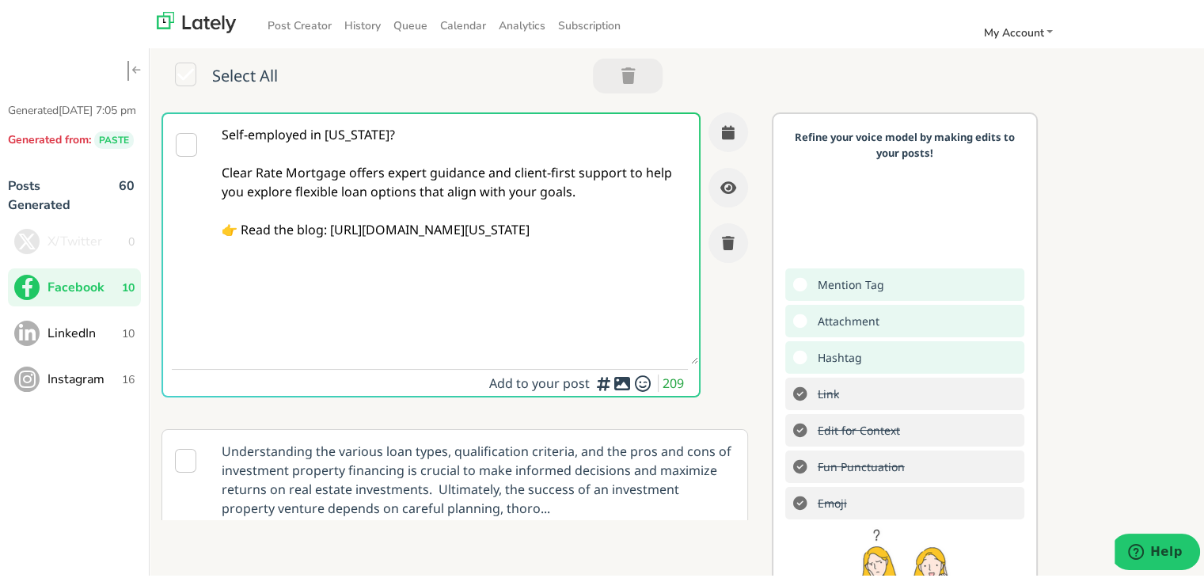
click at [492, 214] on textarea "Self-employed in [US_STATE]? Clear Rate Mortgage offers expert guidance and cli…" at bounding box center [453, 236] width 487 height 250
drag, startPoint x: 483, startPoint y: 260, endPoint x: 130, endPoint y: 117, distance: 380.6
click at [130, 117] on div "Generated [DATE] 7:05 pm Generated from: PASTE Posts Generated 60 X/Twitter 0 F…" at bounding box center [608, 356] width 1216 height 689
click at [503, 302] on textarea "Self-employed in [US_STATE]? Clear Rate Mortgage offers expert guidance and cli…" at bounding box center [453, 236] width 487 height 250
click at [708, 140] on button "button" at bounding box center [728, 129] width 40 height 40
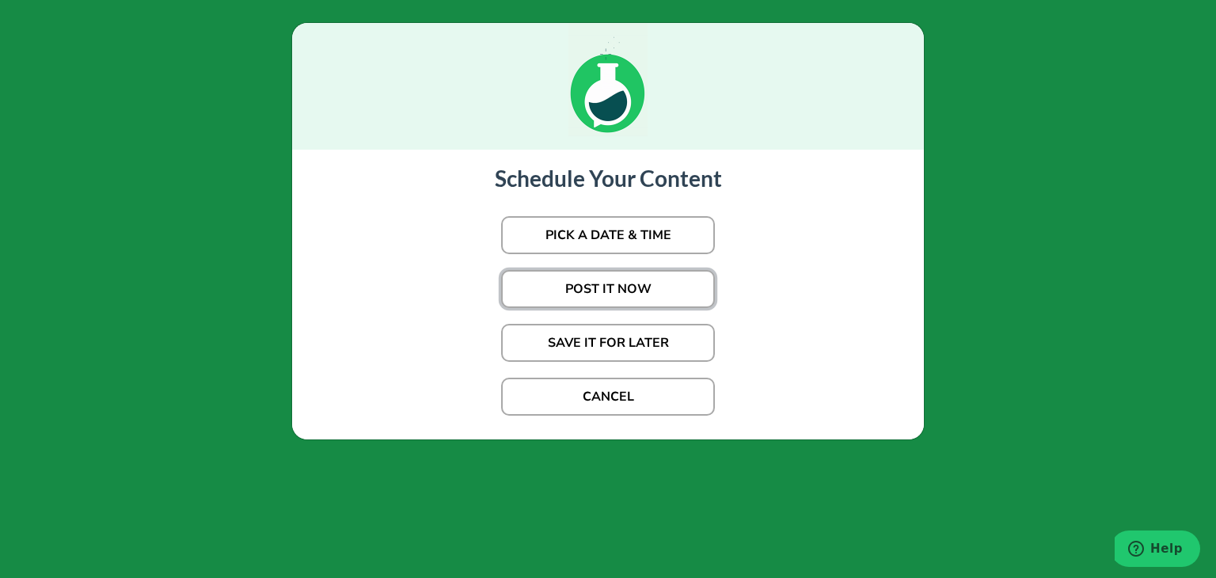
click at [614, 302] on button "POST IT NOW" at bounding box center [608, 289] width 214 height 38
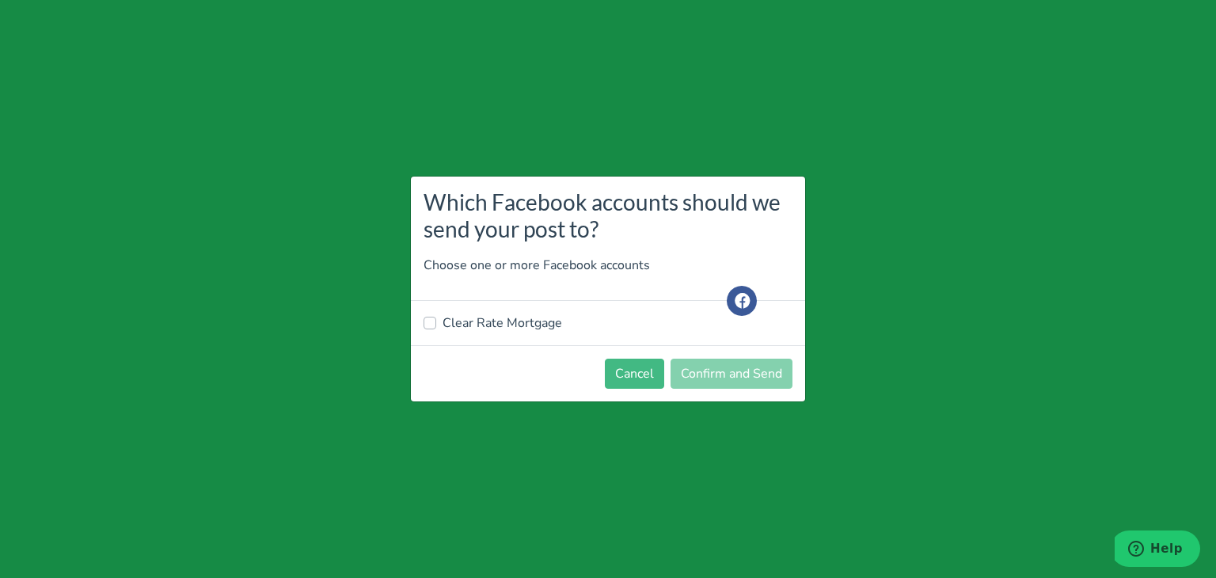
click at [528, 308] on div "Clear Rate Mortgage" at bounding box center [608, 323] width 394 height 44
click at [510, 324] on label "Clear Rate Mortgage" at bounding box center [501, 322] width 119 height 19
click at [436, 324] on input "Clear Rate Mortgage" at bounding box center [429, 321] width 13 height 16
checkbox input "true"
click at [755, 371] on button "Confirm and Send" at bounding box center [731, 373] width 122 height 30
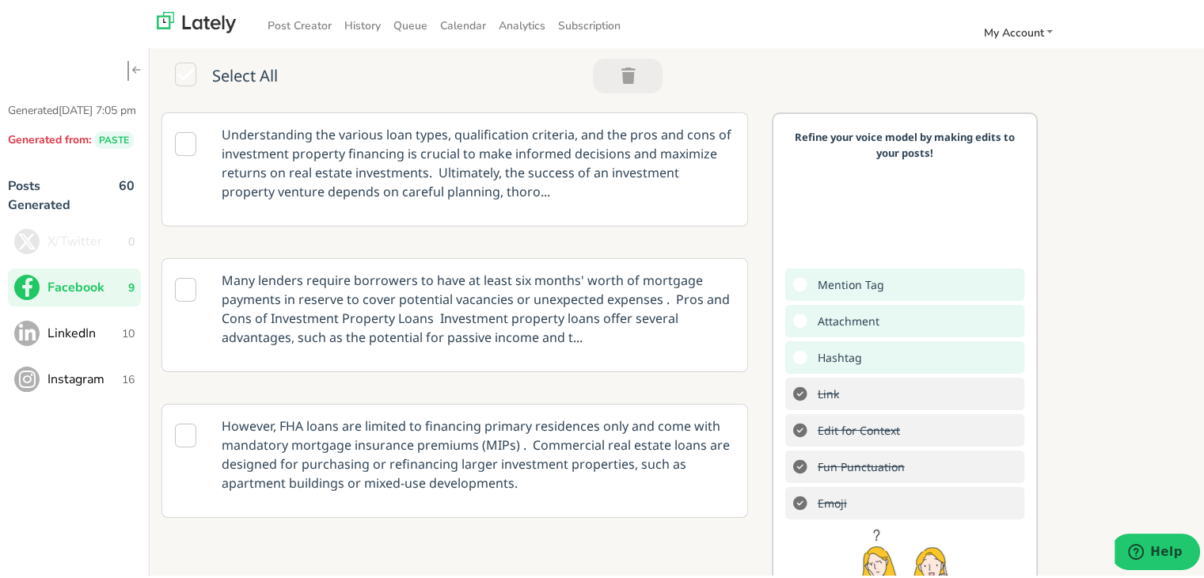
click at [90, 339] on span "LinkedIn" at bounding box center [84, 329] width 74 height 19
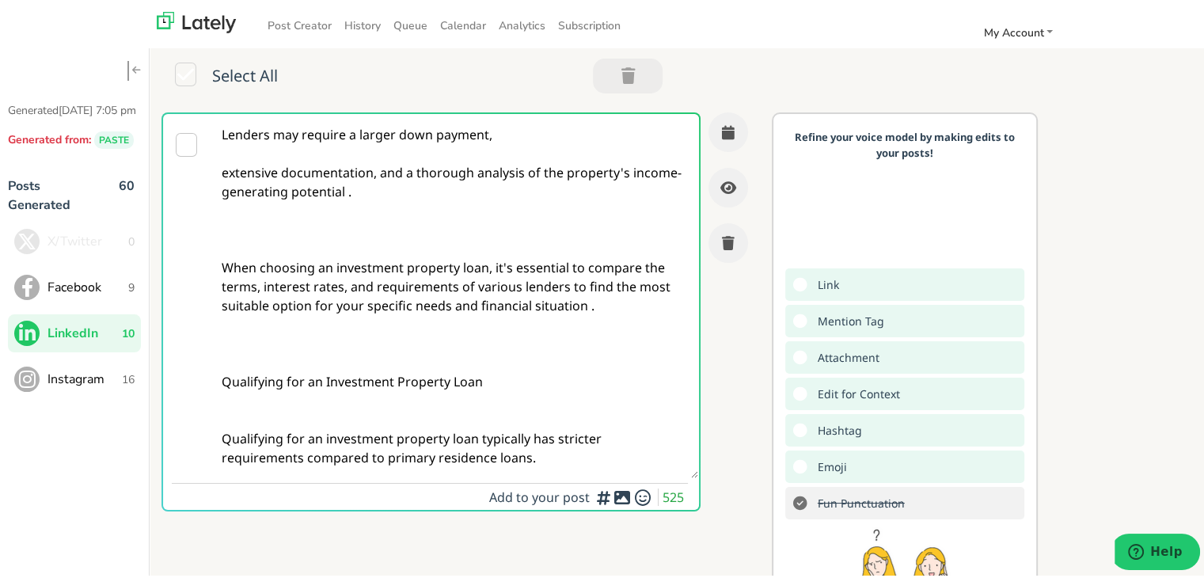
drag, startPoint x: 301, startPoint y: 290, endPoint x: 152, endPoint y: 49, distance: 283.5
click at [152, 49] on div "Select All Lenders may require a larger down payment, extensive documentation, …" at bounding box center [683, 373] width 1066 height 658
paste textarea "Self-employed in [US_STATE]: Explore the best loan options with Clear Rate Mort…"
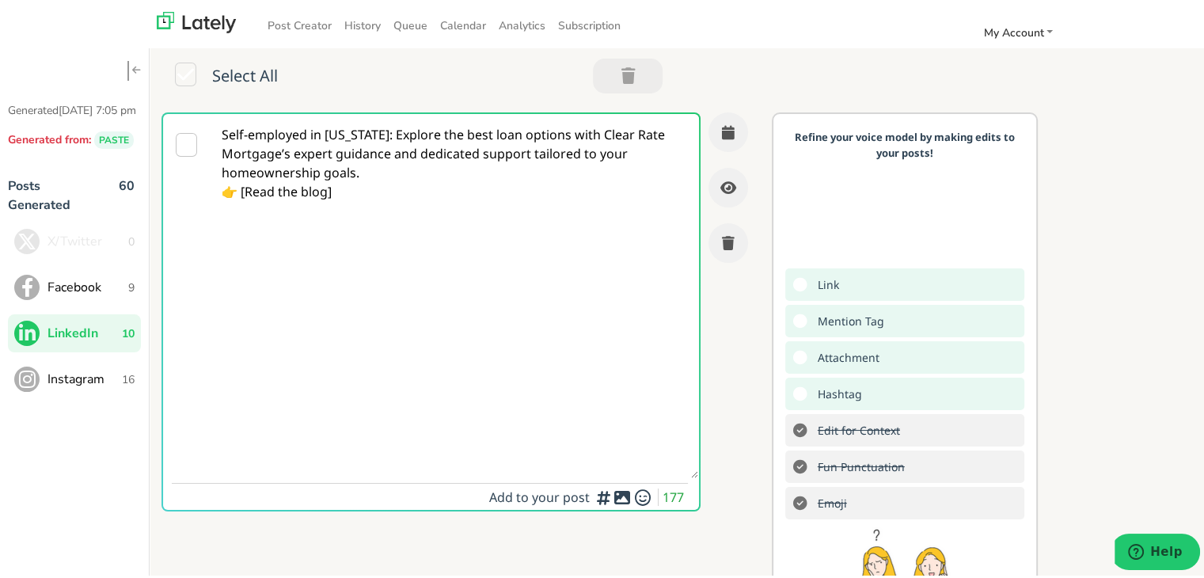
click at [371, 134] on textarea "Self-employed in [US_STATE]: Explore the best loan options with Clear Rate Mort…" at bounding box center [453, 293] width 487 height 364
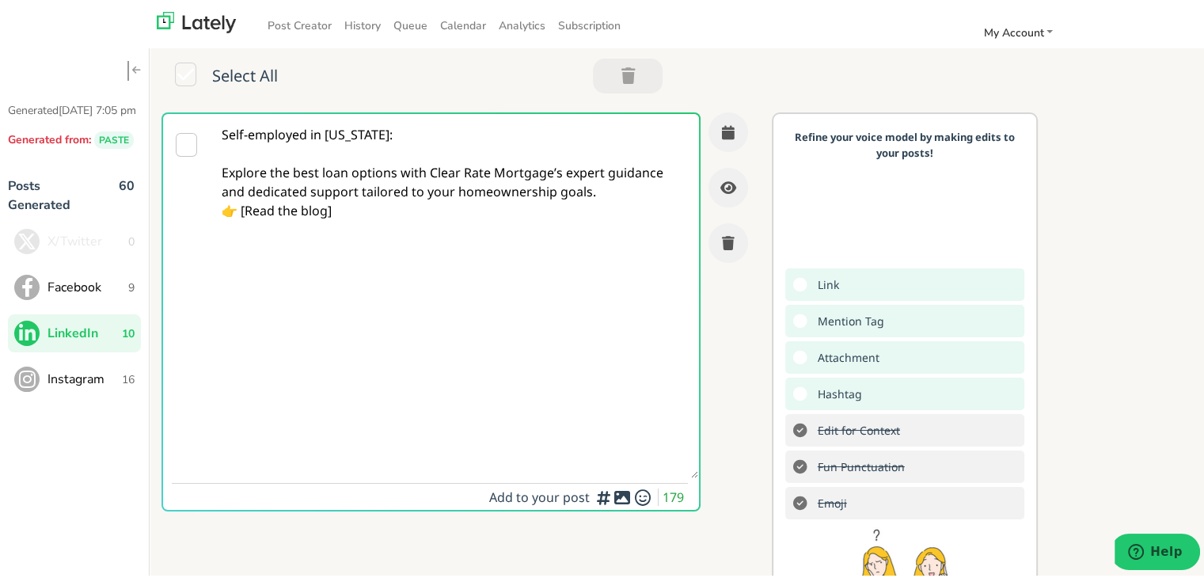
click at [631, 180] on textarea "Self-employed in [US_STATE]: Explore the best loan options with Clear Rate Mort…" at bounding box center [453, 293] width 487 height 364
click at [239, 224] on textarea "Self-employed in [US_STATE]: Explore the best loan options with Clear Rate Mort…" at bounding box center [453, 293] width 487 height 364
click at [244, 225] on textarea "Self-employed in [US_STATE]: Explore the best loan options with Clear Rate Mort…" at bounding box center [453, 293] width 487 height 364
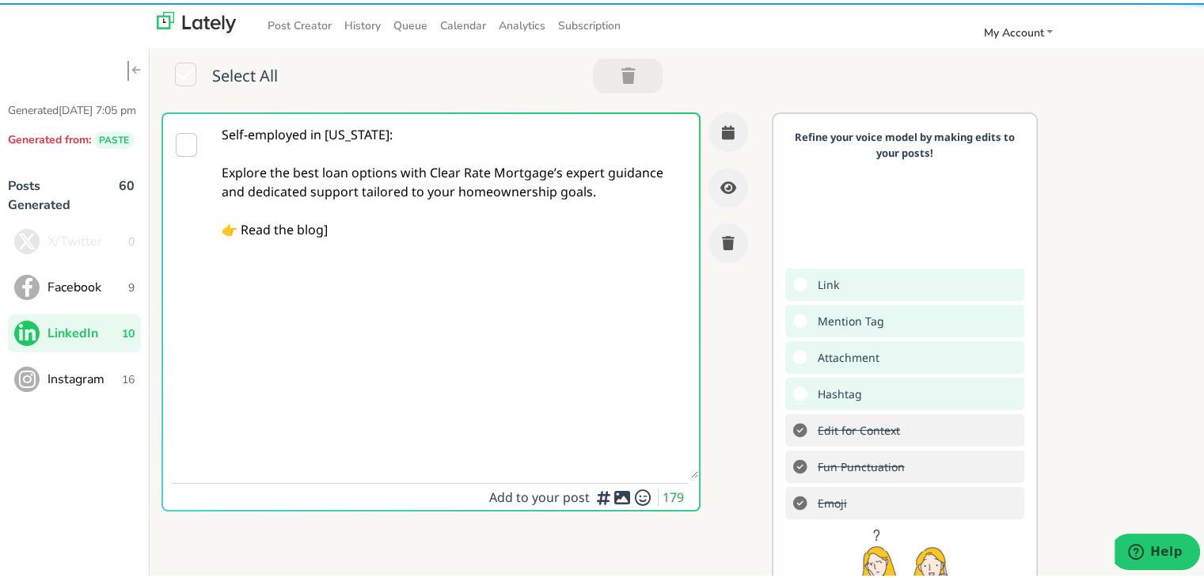
click at [356, 229] on textarea "Self-employed in [US_STATE]: Explore the best loan options with Clear Rate Mort…" at bounding box center [453, 293] width 487 height 364
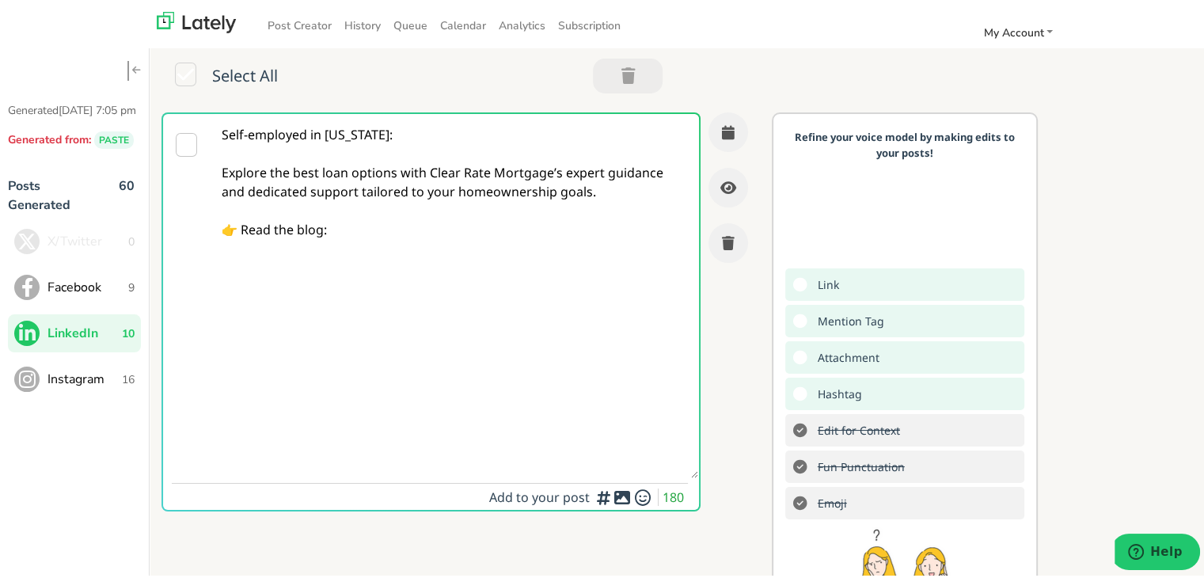
paste textarea "[URL][DOMAIN_NAME][US_STATE]"
drag, startPoint x: 491, startPoint y: 264, endPoint x: 41, endPoint y: 72, distance: 488.6
click at [41, 72] on div "Generated [DATE] 7:05 pm Generated from: PASTE Posts Generated 60 X/Twitter 0 F…" at bounding box center [608, 356] width 1216 height 689
type textarea "Self-employed in [US_STATE]: Explore the best loan options with Clear Rate Mort…"
click at [468, 188] on textarea "Self-employed in [US_STATE]: Explore the best loan options with Clear Rate Mort…" at bounding box center [453, 293] width 487 height 364
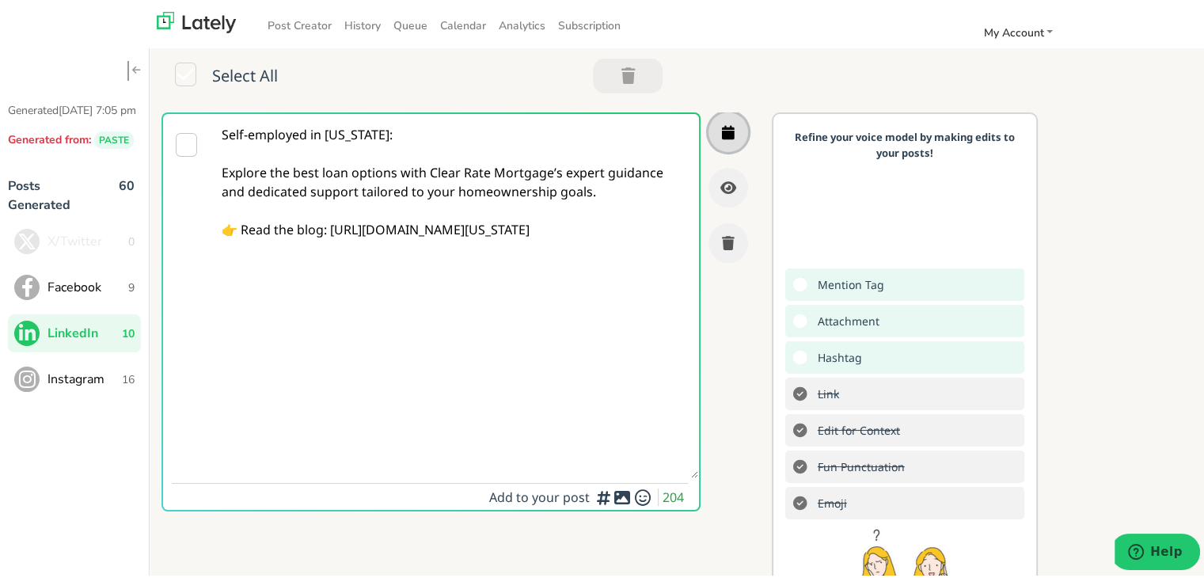
click at [723, 131] on button "button" at bounding box center [728, 129] width 40 height 40
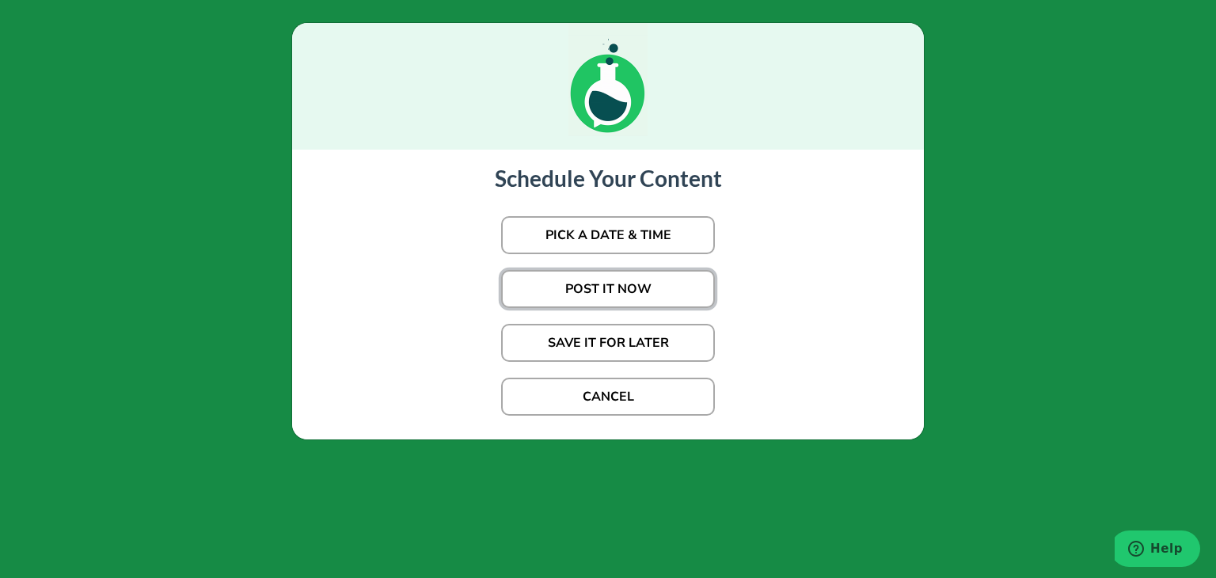
click at [643, 289] on button "POST IT NOW" at bounding box center [608, 289] width 214 height 38
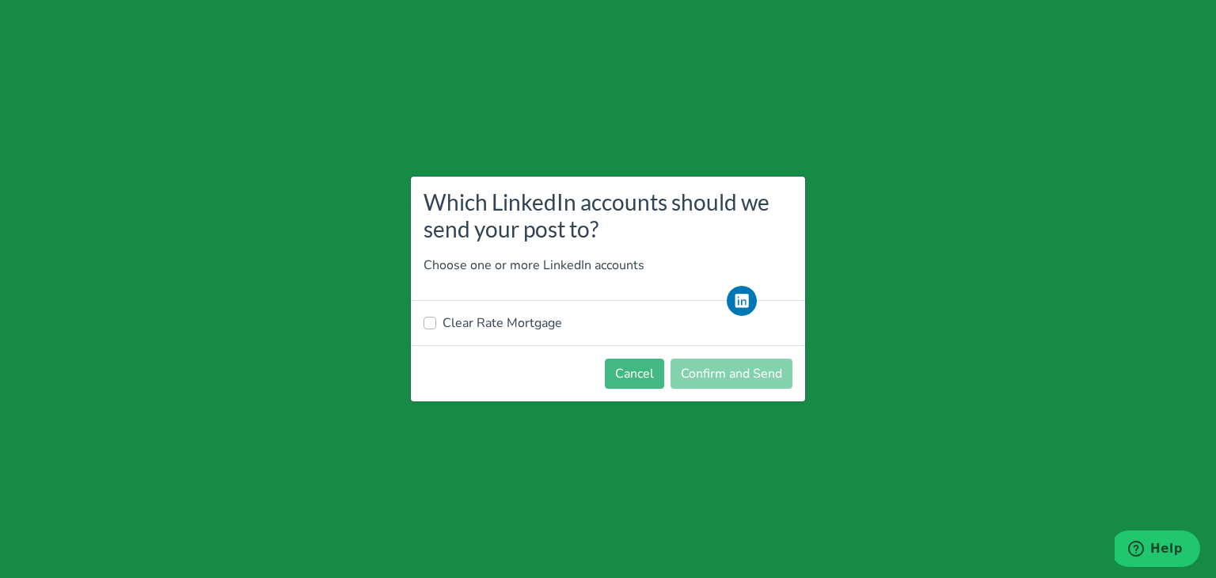
click at [510, 320] on label "Clear Rate Mortgage" at bounding box center [501, 322] width 119 height 19
click at [436, 320] on input "Clear Rate Mortgage" at bounding box center [429, 321] width 13 height 16
checkbox input "true"
click at [735, 389] on footer "Cancel Confirm and Send" at bounding box center [608, 373] width 394 height 56
click at [741, 376] on button "Confirm and Send" at bounding box center [731, 373] width 122 height 30
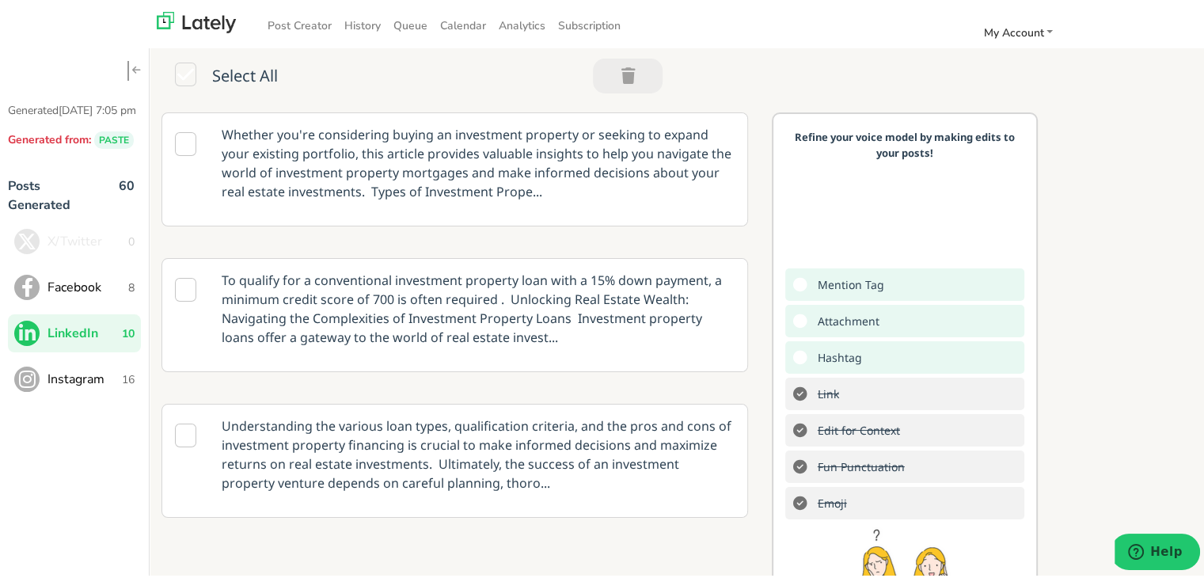
click at [1122, 408] on div "Whether you're considering buying an investment property or seeking to expand y…" at bounding box center [683, 405] width 1066 height 592
click at [466, 19] on span "Calendar" at bounding box center [463, 22] width 46 height 15
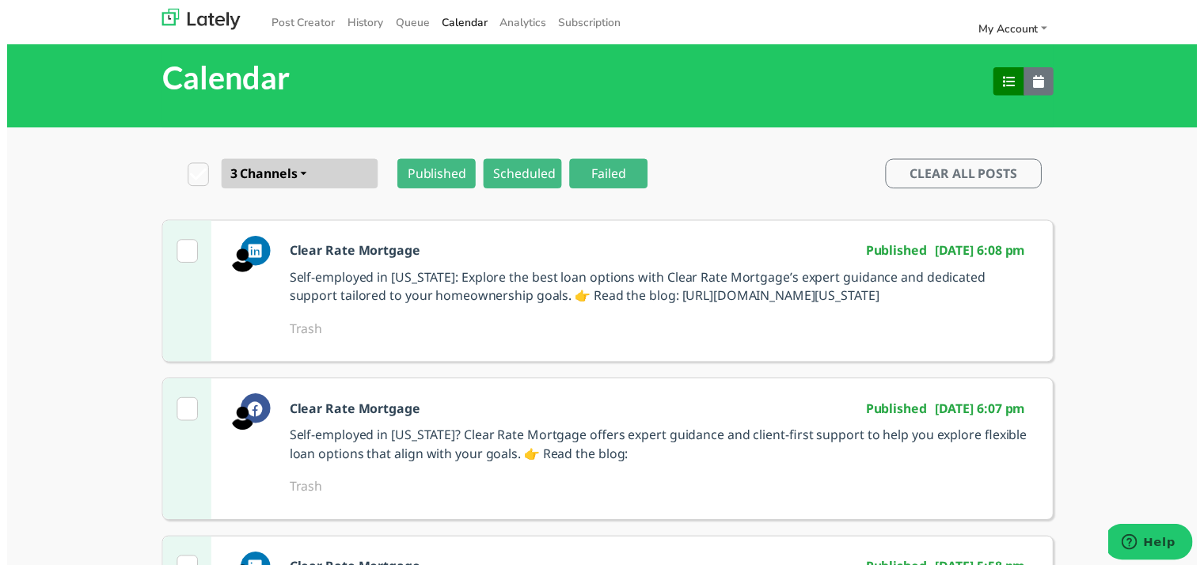
click at [601, 55] on div "Calendar" at bounding box center [608, 78] width 902 height 101
